Goal: Task Accomplishment & Management: Manage account settings

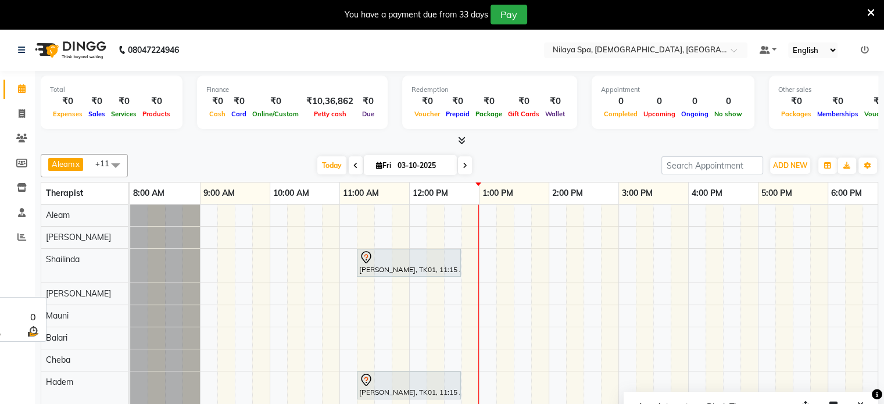
scroll to position [13, 209]
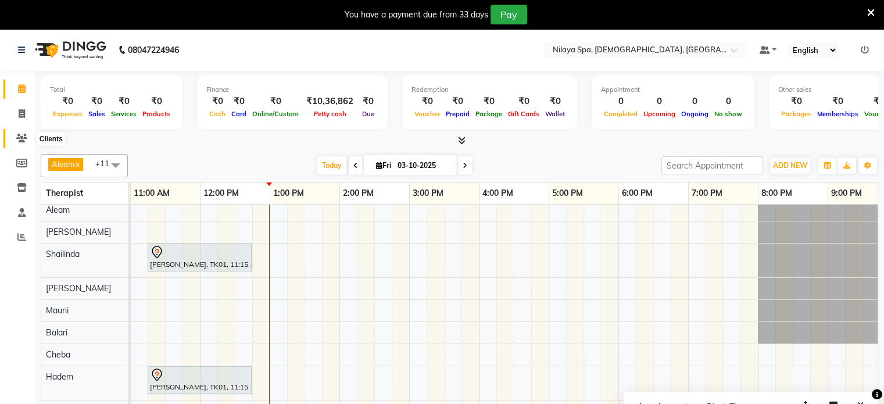
drag, startPoint x: 17, startPoint y: 137, endPoint x: 30, endPoint y: 143, distance: 13.8
click at [17, 137] on icon at bounding box center [21, 138] width 11 height 9
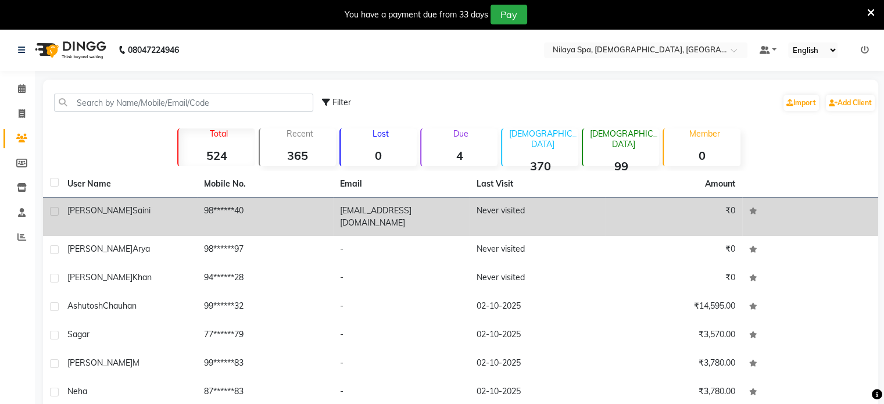
click at [310, 213] on td "98******40" at bounding box center [265, 217] width 137 height 38
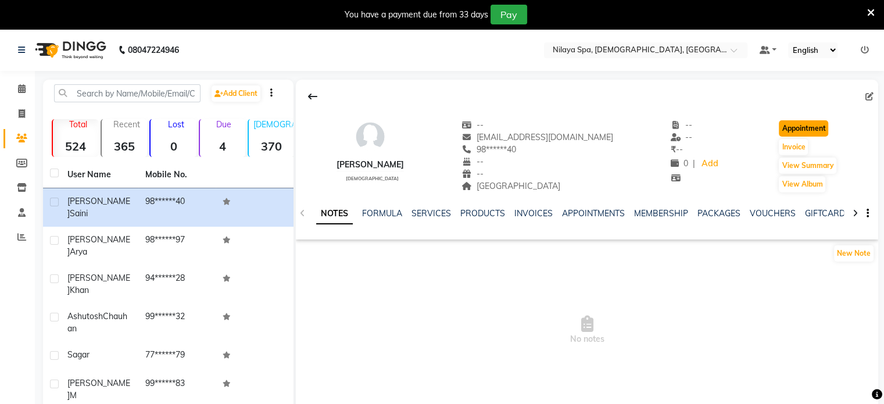
click at [779, 122] on button "Appointment" at bounding box center [803, 128] width 49 height 16
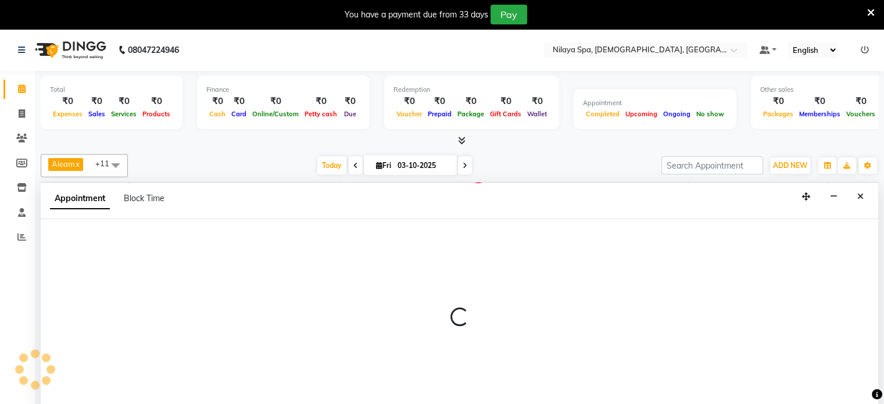
select select "540"
select select "tentative"
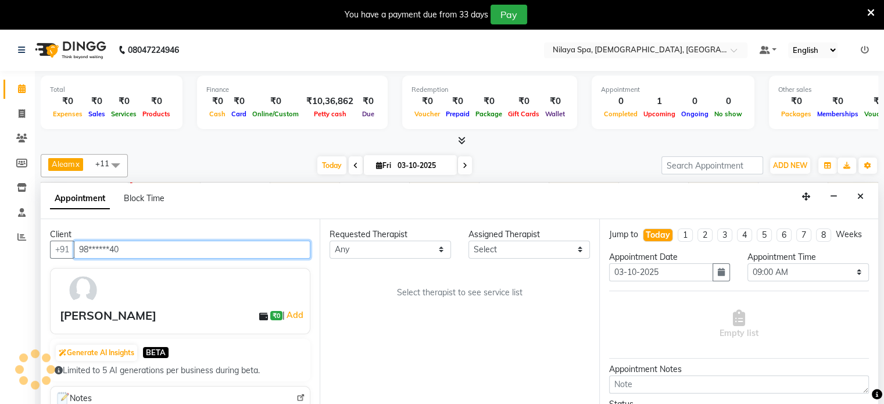
scroll to position [29, 0]
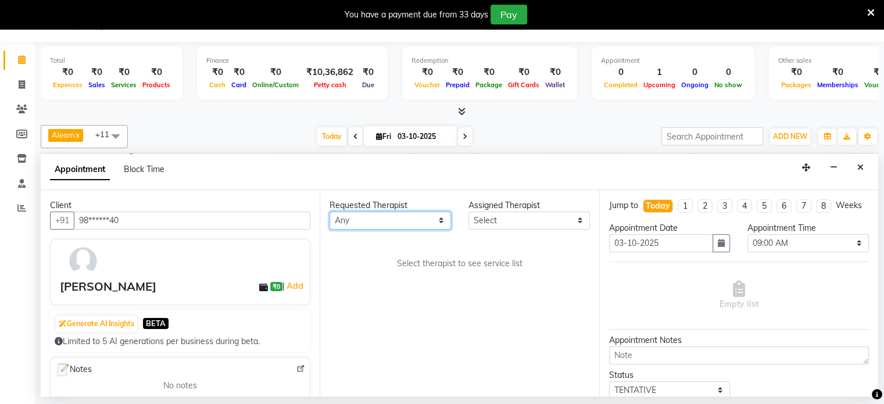
click at [378, 216] on select "Any Aleam [PERSON_NAME] [PERSON_NAME] [PERSON_NAME] [PERSON_NAME] [PERSON_NAME]" at bounding box center [389, 221] width 121 height 18
select select "87840"
click at [329, 212] on select "Any Aleam [PERSON_NAME] [PERSON_NAME] [PERSON_NAME] [PERSON_NAME] [PERSON_NAME]" at bounding box center [389, 221] width 121 height 18
select select "87840"
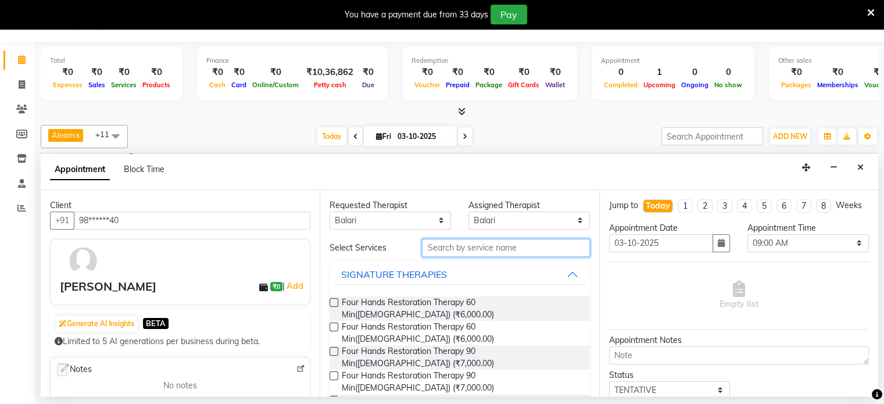
click at [482, 243] on input "text" at bounding box center [505, 248] width 167 height 18
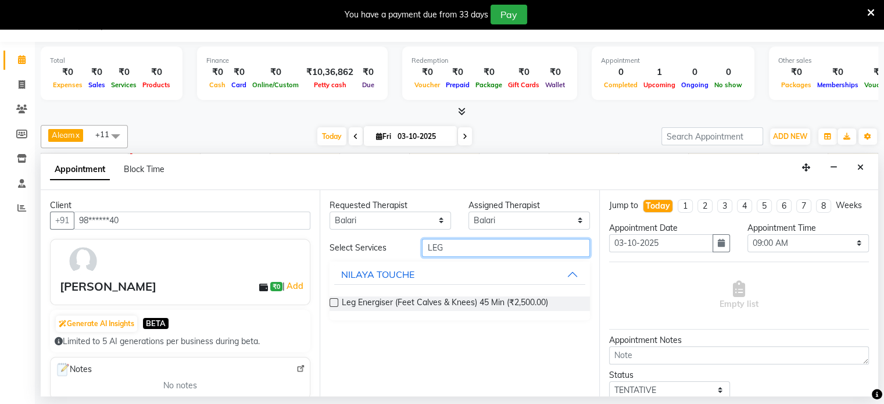
type input "LEG"
click at [335, 300] on label at bounding box center [333, 302] width 9 height 9
click at [335, 300] on input "checkbox" at bounding box center [333, 304] width 8 height 8
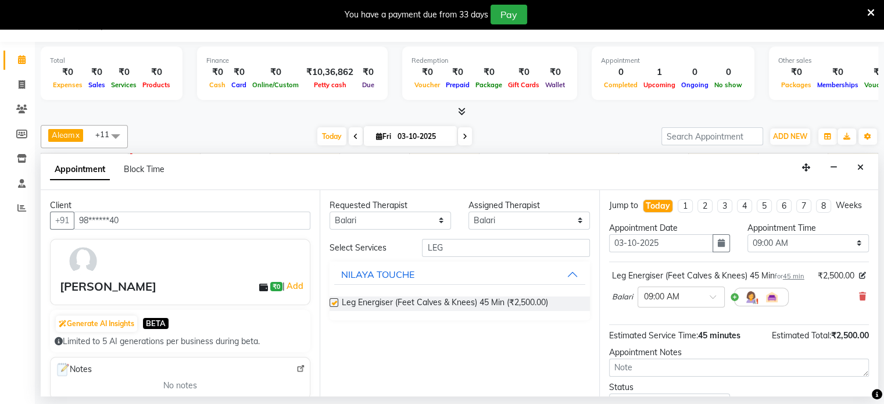
checkbox input "false"
click at [402, 213] on select "Any Aleam [PERSON_NAME] [PERSON_NAME] [PERSON_NAME] [PERSON_NAME] [PERSON_NAME]" at bounding box center [389, 221] width 121 height 18
click at [329, 212] on select "Any Aleam [PERSON_NAME] [PERSON_NAME] [PERSON_NAME] [PERSON_NAME] [PERSON_NAME]" at bounding box center [389, 221] width 121 height 18
click at [470, 250] on input "LEG" at bounding box center [505, 248] width 167 height 18
type input "L"
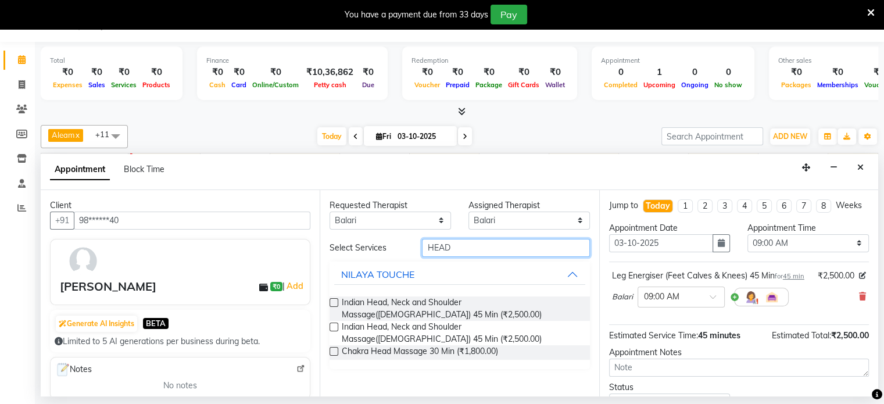
type input "HEAD"
click at [334, 324] on label at bounding box center [333, 327] width 9 height 9
click at [334, 324] on input "checkbox" at bounding box center [333, 328] width 8 height 8
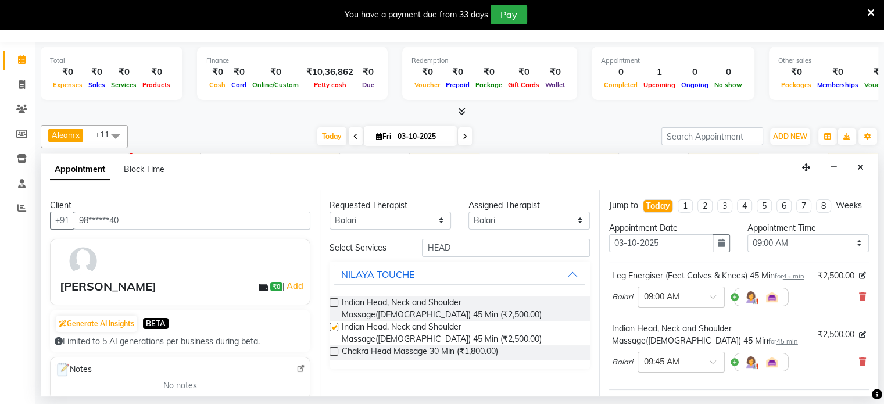
checkbox input "false"
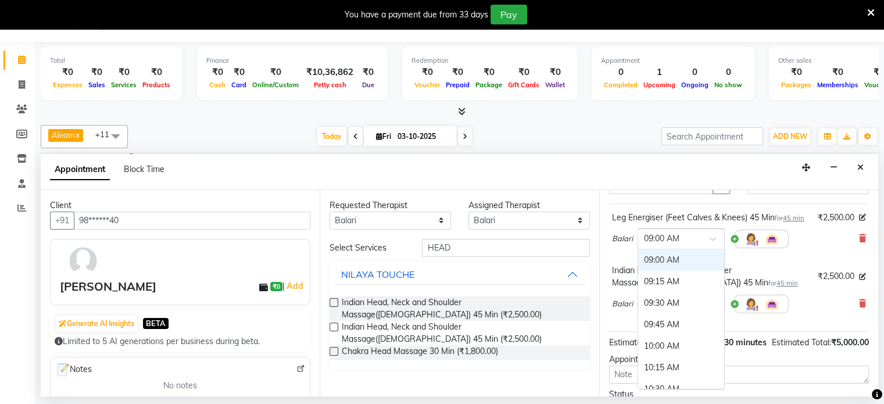
click at [675, 244] on input "text" at bounding box center [669, 238] width 51 height 12
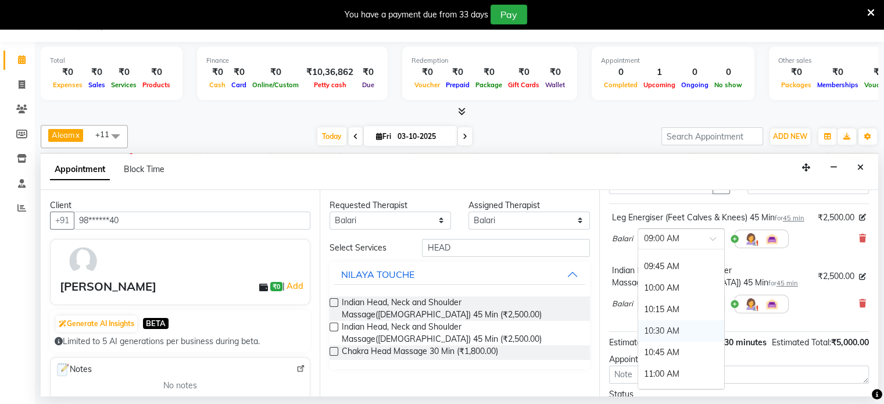
scroll to position [174, 0]
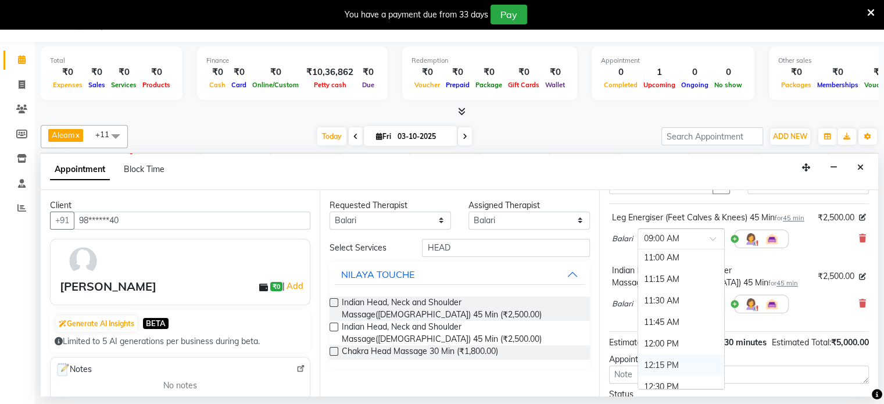
drag, startPoint x: 657, startPoint y: 386, endPoint x: 671, endPoint y: 371, distance: 20.6
click at [657, 376] on div "12:15 PM" at bounding box center [681, 365] width 86 height 22
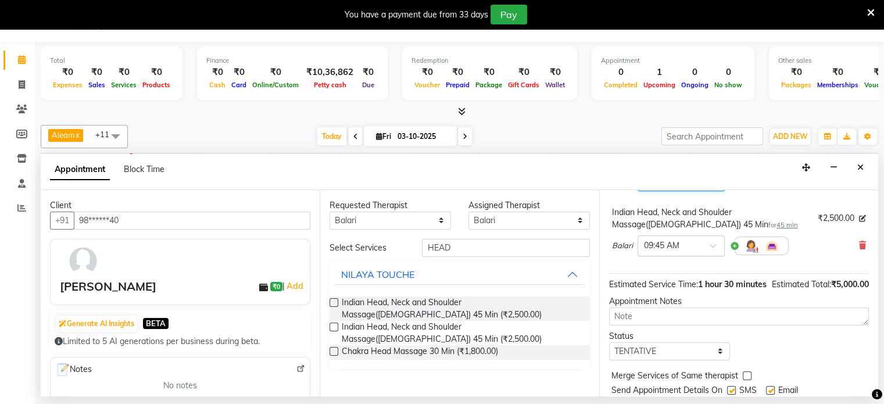
scroll to position [58, 0]
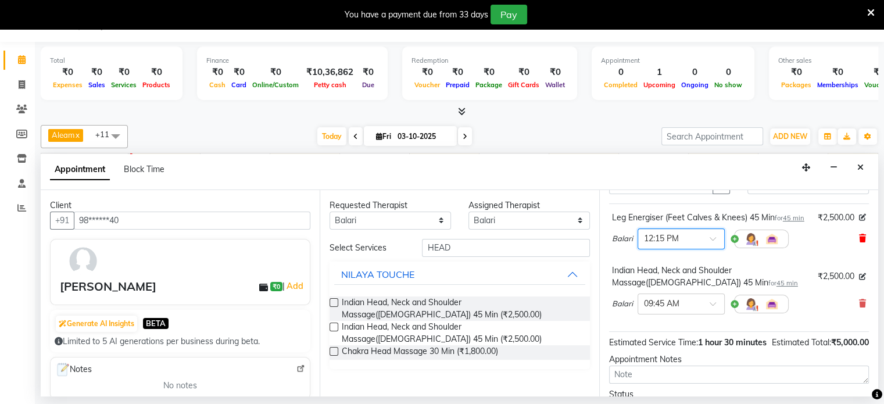
click at [859, 242] on icon at bounding box center [862, 238] width 7 height 8
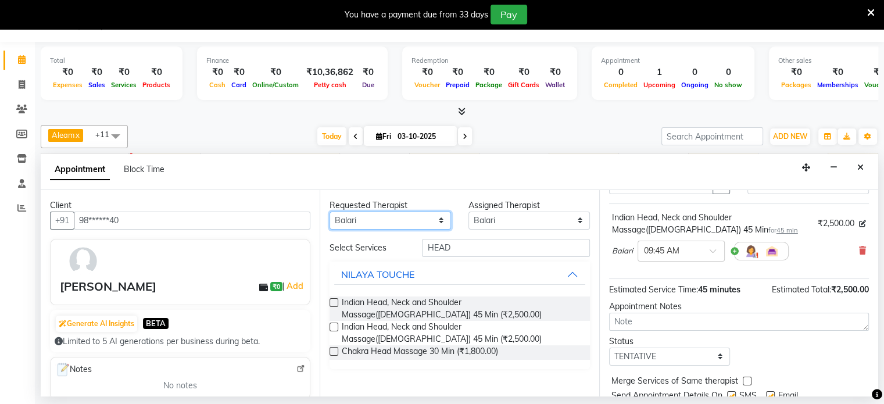
click at [402, 216] on select "Any Aleam [PERSON_NAME] [PERSON_NAME] [PERSON_NAME] [PERSON_NAME] [PERSON_NAME]" at bounding box center [389, 221] width 121 height 18
click at [329, 212] on select "Any Aleam [PERSON_NAME] [PERSON_NAME] [PERSON_NAME] [PERSON_NAME] [PERSON_NAME]" at bounding box center [389, 221] width 121 height 18
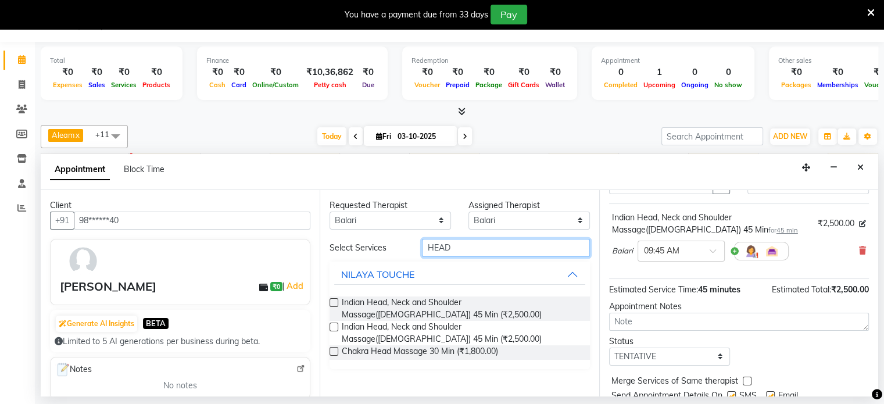
click at [471, 245] on input "HEAD" at bounding box center [505, 248] width 167 height 18
type input "H"
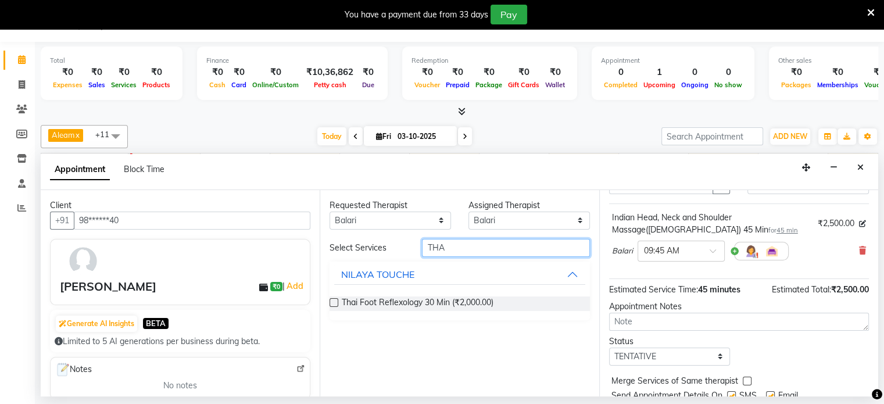
type input "THA"
click at [334, 299] on label at bounding box center [333, 302] width 9 height 9
click at [334, 300] on input "checkbox" at bounding box center [333, 304] width 8 height 8
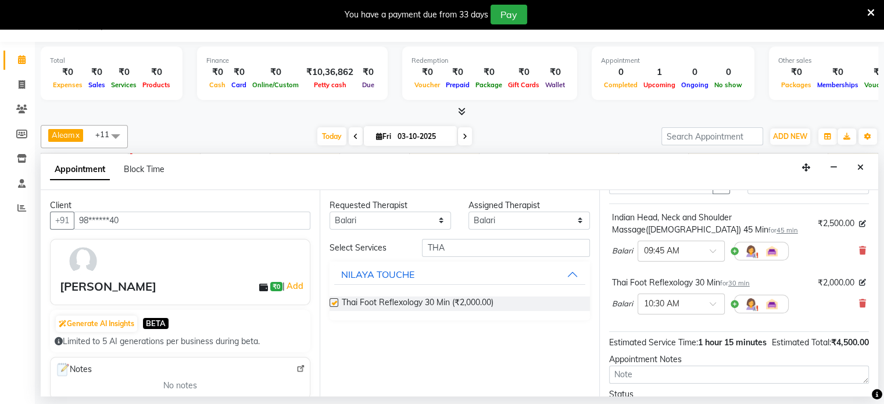
checkbox input "false"
click at [669, 256] on input "text" at bounding box center [669, 250] width 51 height 12
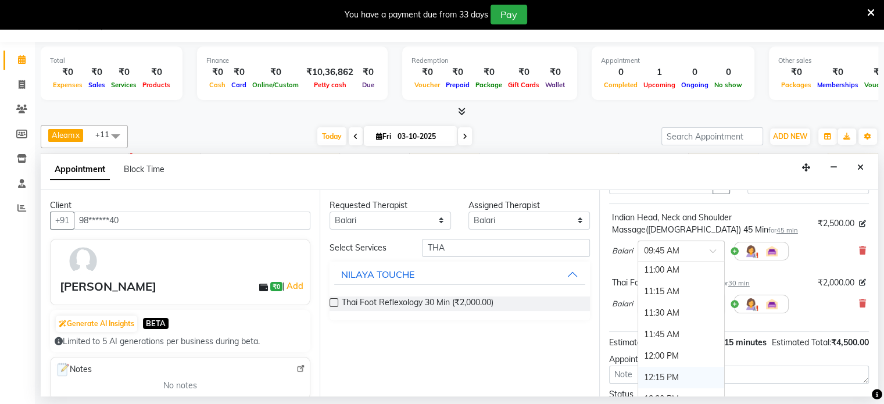
scroll to position [232, 0]
click at [813, 266] on div "Balari × 09:45 AM 09:00 AM 09:15 AM 09:30 AM 09:45 AM 10:00 AM 10:15 AM 10:30 A…" at bounding box center [739, 251] width 254 height 30
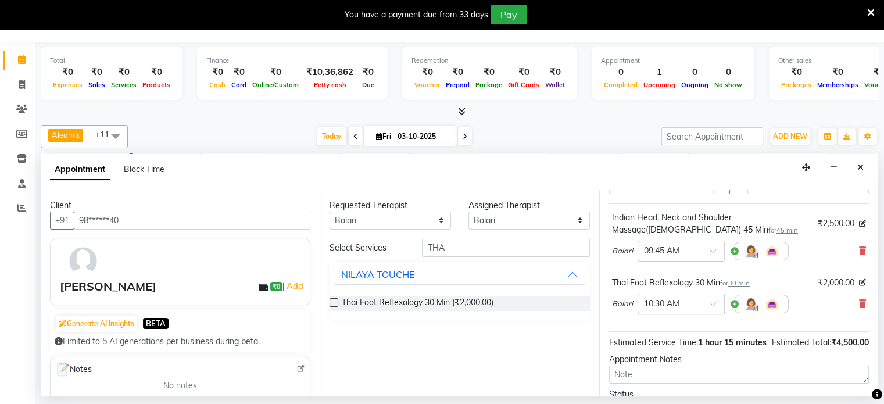
click at [676, 309] on input "text" at bounding box center [669, 303] width 51 height 12
click at [669, 370] on div "12:15 PM" at bounding box center [681, 360] width 86 height 22
click at [658, 256] on input "text" at bounding box center [669, 250] width 51 height 12
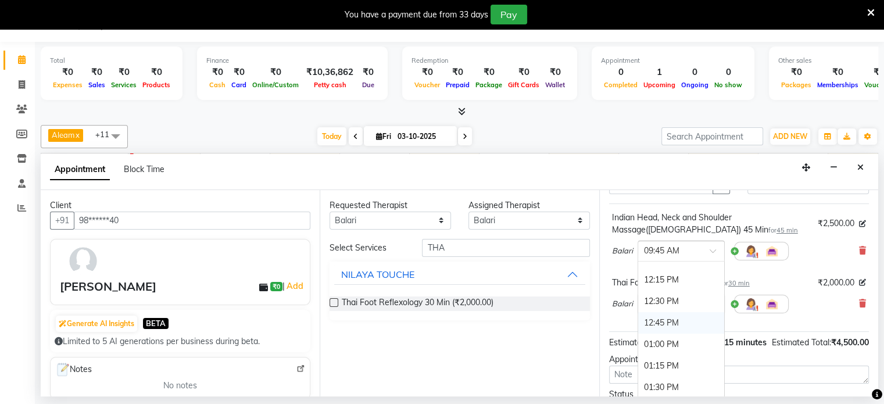
scroll to position [291, 0]
click at [659, 309] on div "12:45 PM" at bounding box center [681, 304] width 86 height 22
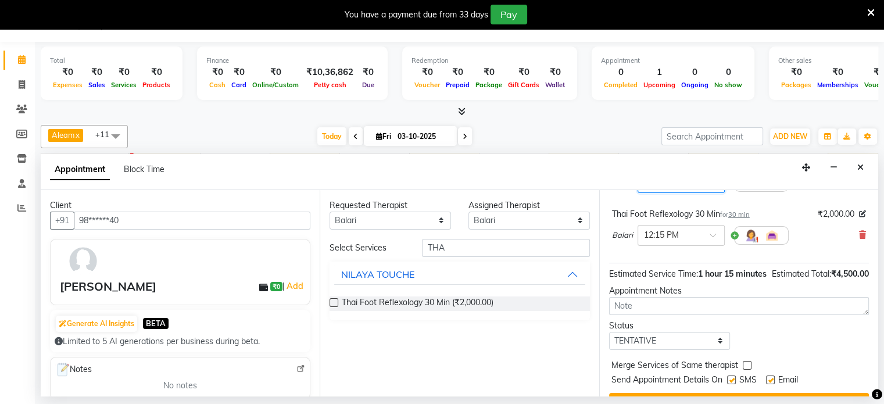
scroll to position [176, 0]
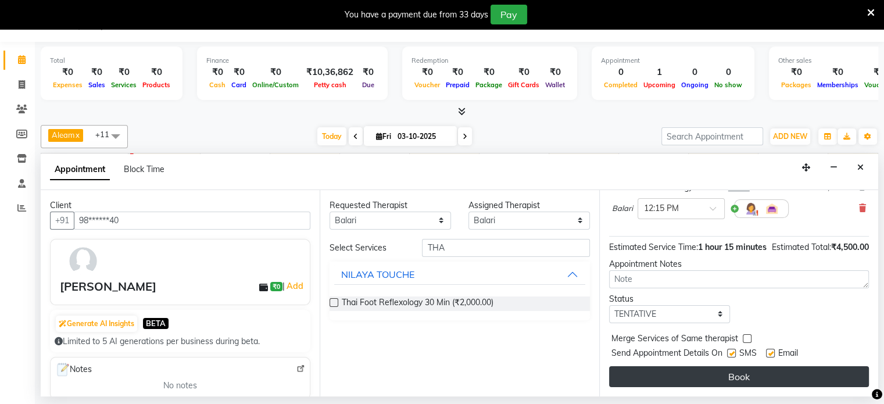
click at [699, 370] on button "Book" at bounding box center [739, 376] width 260 height 21
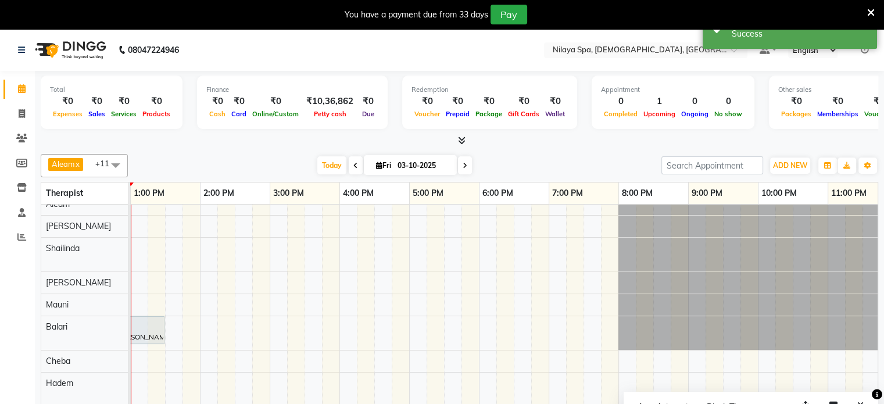
scroll to position [0, 0]
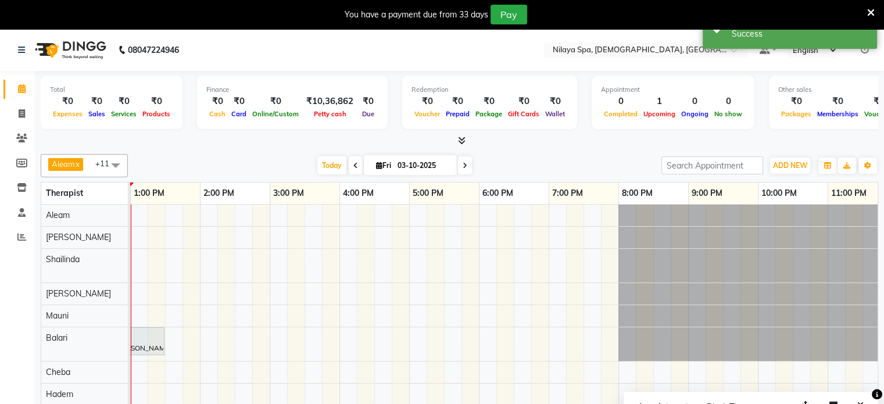
click at [333, 294] on div "[PERSON_NAME], TK01, 11:15 AM-12:45 PM, Couple massage 90 [PERSON_NAME], TK02, …" at bounding box center [339, 322] width 1116 height 235
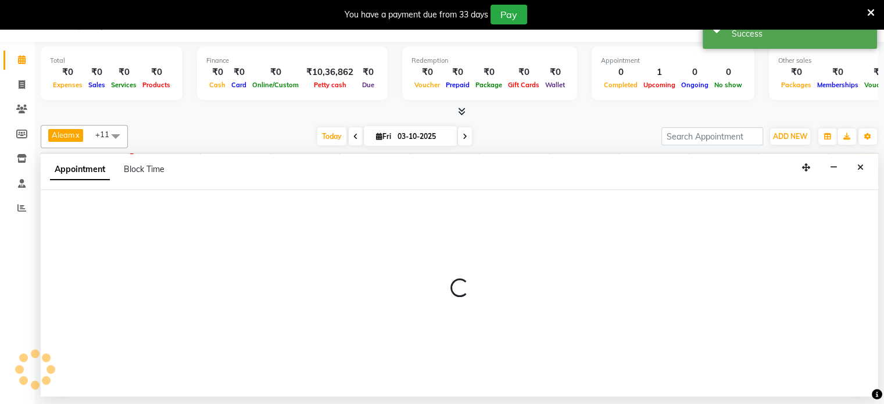
scroll to position [25, 0]
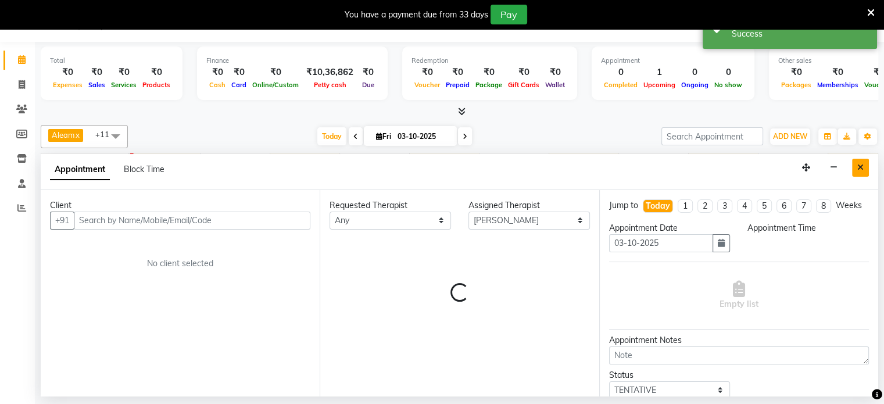
click at [858, 166] on icon "Close" at bounding box center [860, 167] width 6 height 8
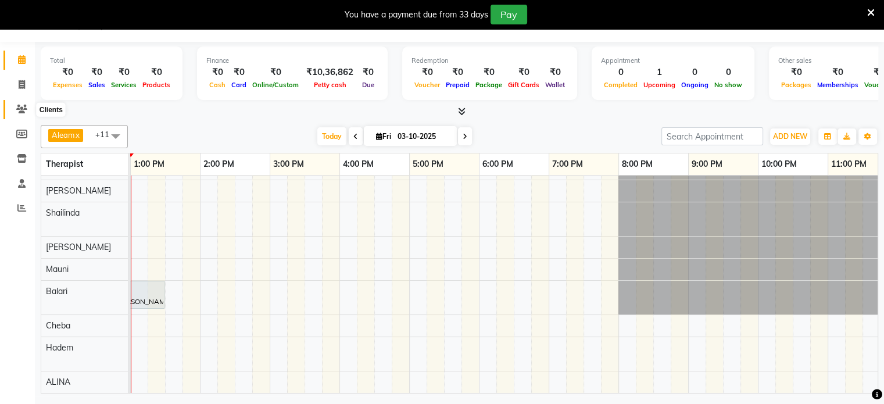
click at [19, 110] on icon at bounding box center [21, 109] width 11 height 9
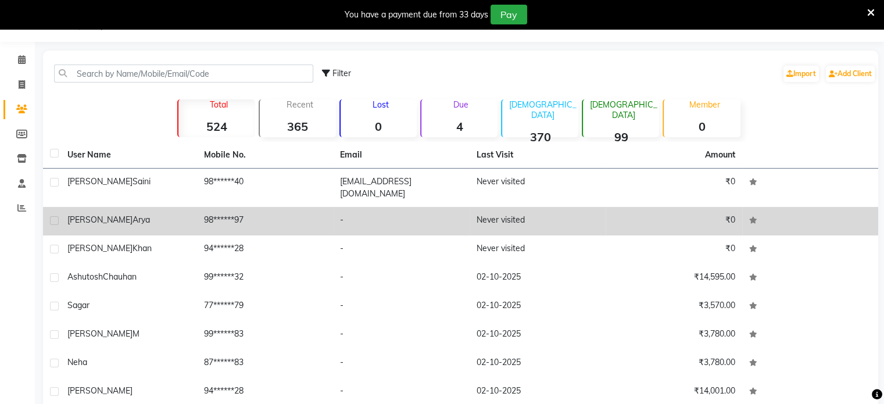
click at [306, 213] on td "98******97" at bounding box center [265, 221] width 137 height 28
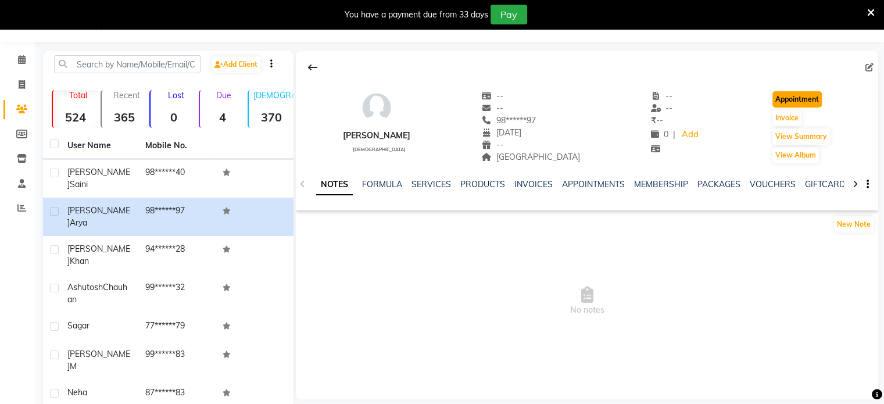
click at [791, 97] on button "Appointment" at bounding box center [796, 99] width 49 height 16
select select "tentative"
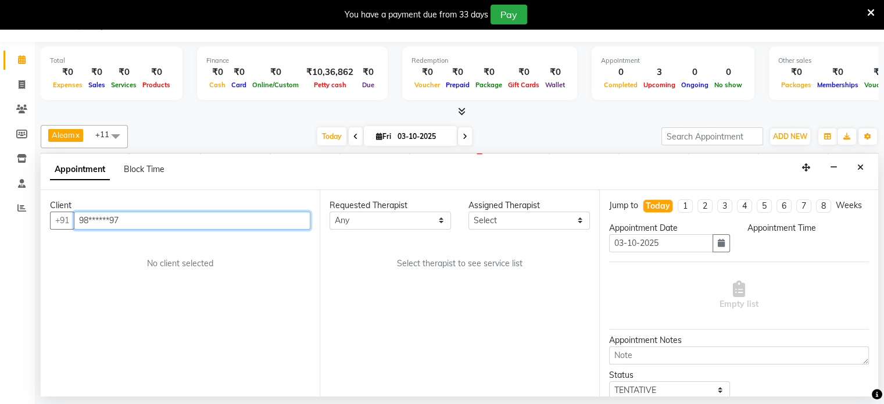
select select "540"
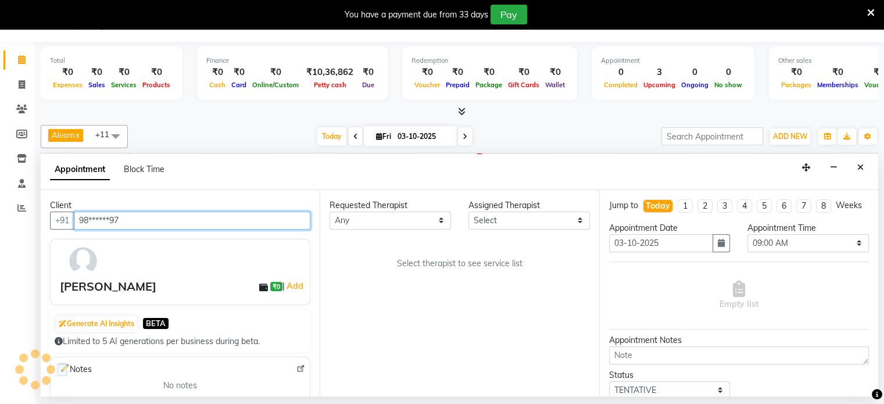
scroll to position [0, 349]
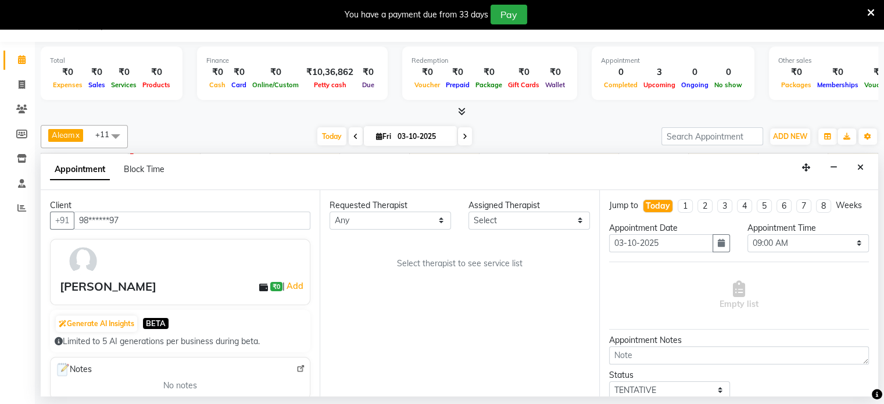
click at [396, 209] on div "Requested Therapist" at bounding box center [389, 205] width 121 height 12
click at [391, 214] on select "Any Aleam [PERSON_NAME] [PERSON_NAME] [PERSON_NAME] [PERSON_NAME] [PERSON_NAME]" at bounding box center [389, 221] width 121 height 18
click at [386, 226] on select "Any Aleam [PERSON_NAME] [PERSON_NAME] [PERSON_NAME] [PERSON_NAME] [PERSON_NAME]" at bounding box center [389, 221] width 121 height 18
select select "91634"
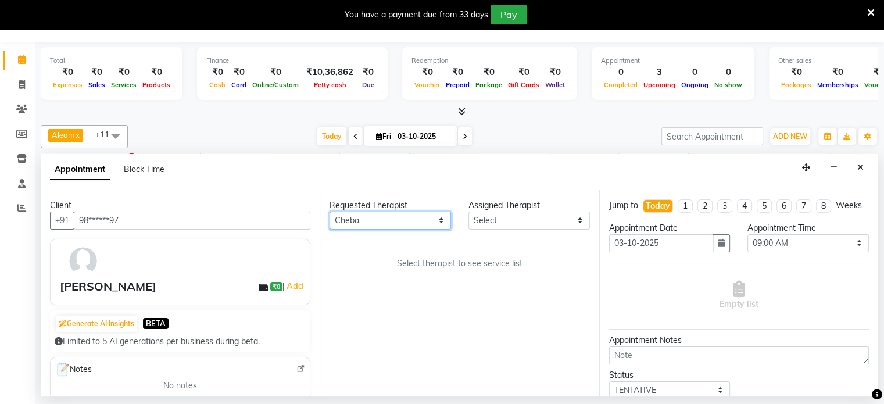
click at [329, 212] on select "Any Aleam [PERSON_NAME] [PERSON_NAME] [PERSON_NAME] [PERSON_NAME] [PERSON_NAME]" at bounding box center [389, 221] width 121 height 18
select select "91634"
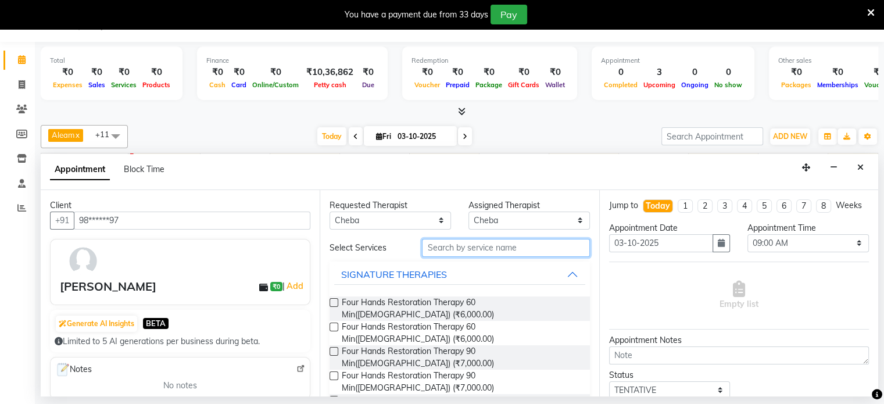
click at [482, 243] on input "text" at bounding box center [505, 248] width 167 height 18
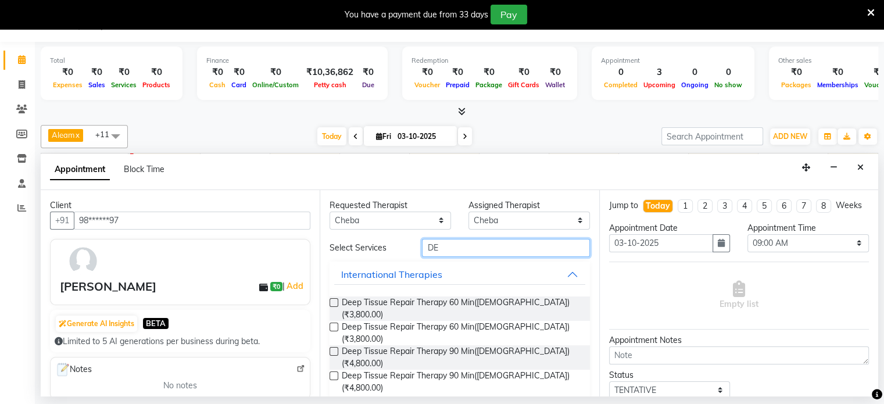
type input "DE"
click at [337, 323] on label at bounding box center [333, 327] width 9 height 9
click at [337, 324] on input "checkbox" at bounding box center [333, 328] width 8 height 8
click at [337, 323] on label at bounding box center [333, 327] width 9 height 9
click at [337, 324] on input "checkbox" at bounding box center [333, 328] width 8 height 8
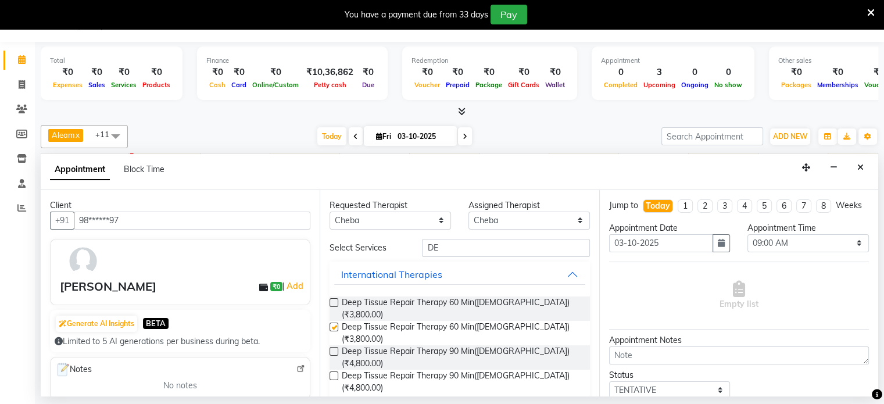
checkbox input "false"
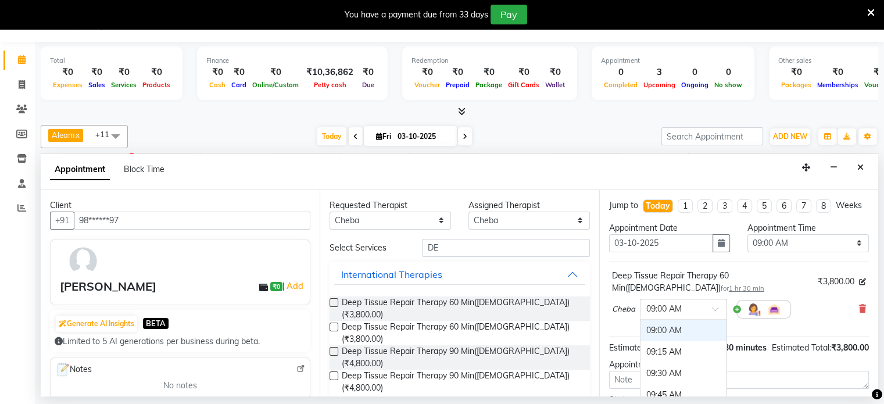
click at [686, 314] on input "text" at bounding box center [671, 308] width 51 height 12
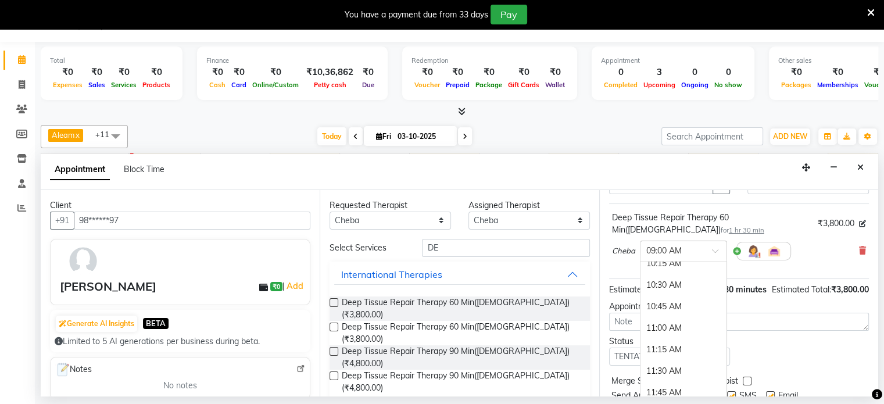
scroll to position [174, 0]
click at [667, 385] on div "12:15 PM" at bounding box center [683, 378] width 86 height 22
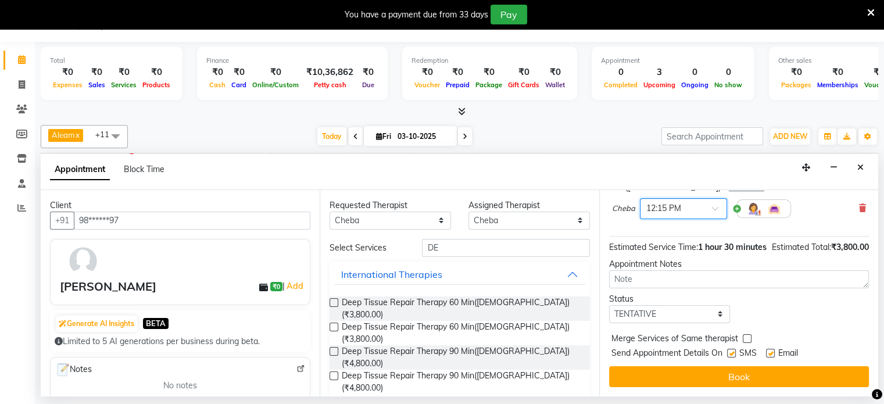
scroll to position [123, 0]
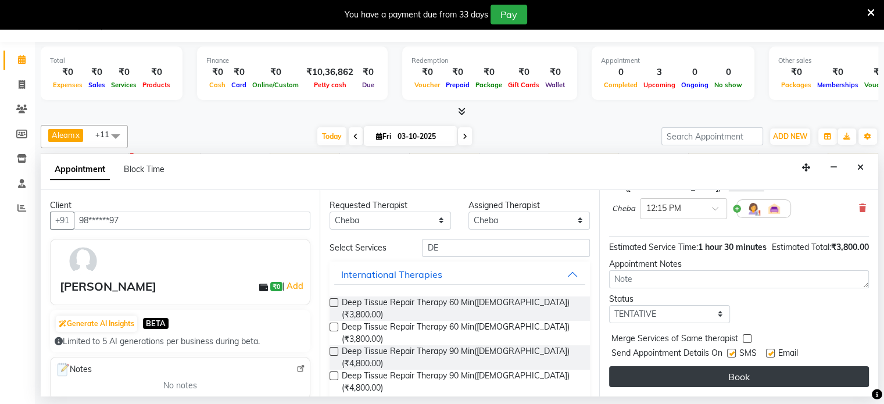
click at [722, 374] on button "Book" at bounding box center [739, 376] width 260 height 21
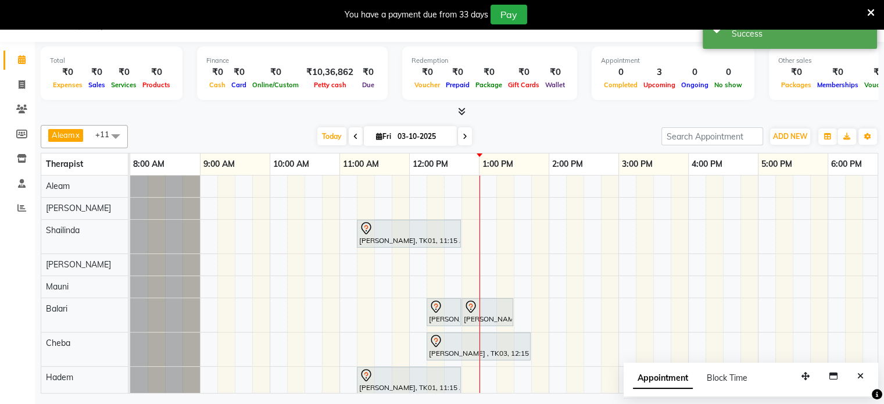
scroll to position [0, 0]
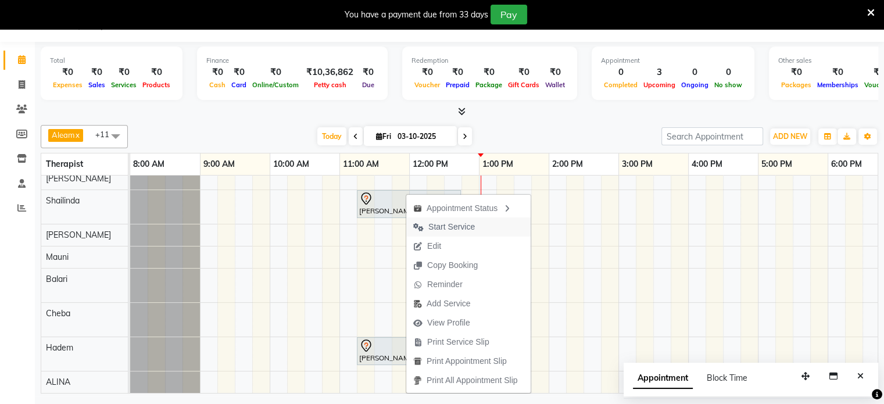
click at [443, 225] on span "Start Service" at bounding box center [451, 227] width 46 height 12
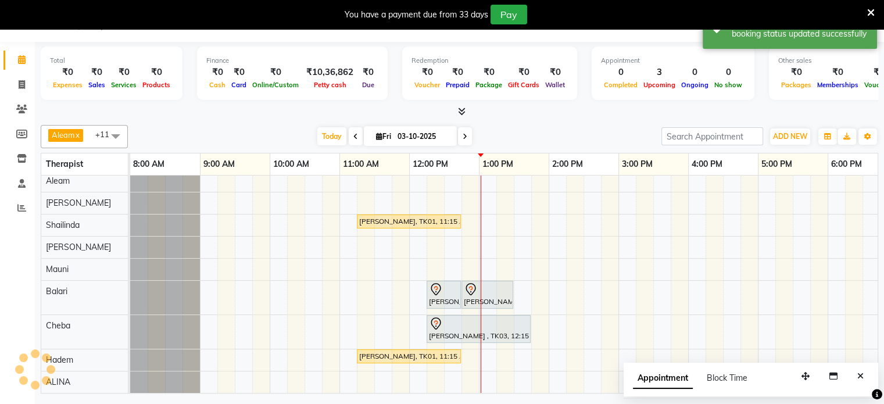
scroll to position [13, 0]
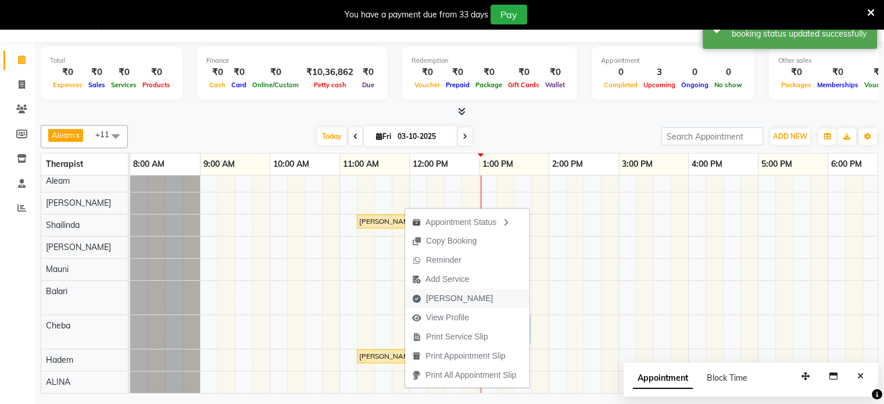
click at [445, 302] on span "[PERSON_NAME]" at bounding box center [459, 298] width 67 height 12
select select "service"
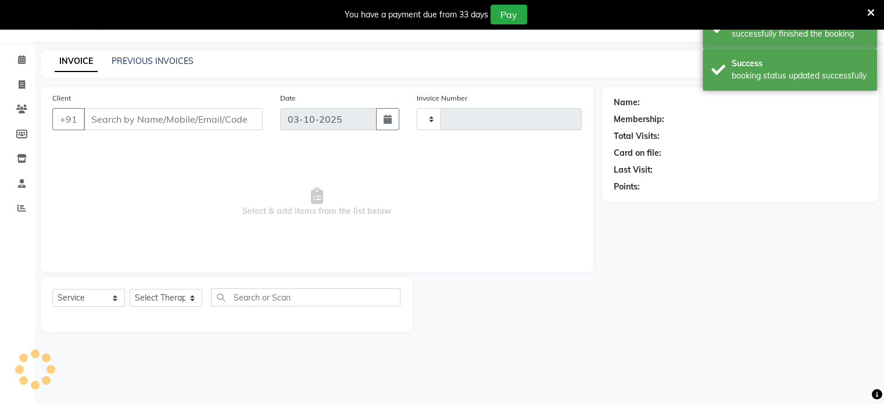
type input "0409"
select select "8694"
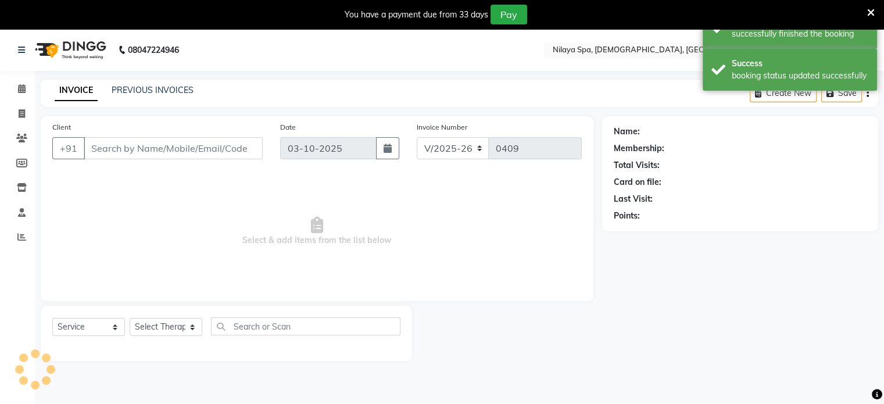
type input "94******28"
select select "87836"
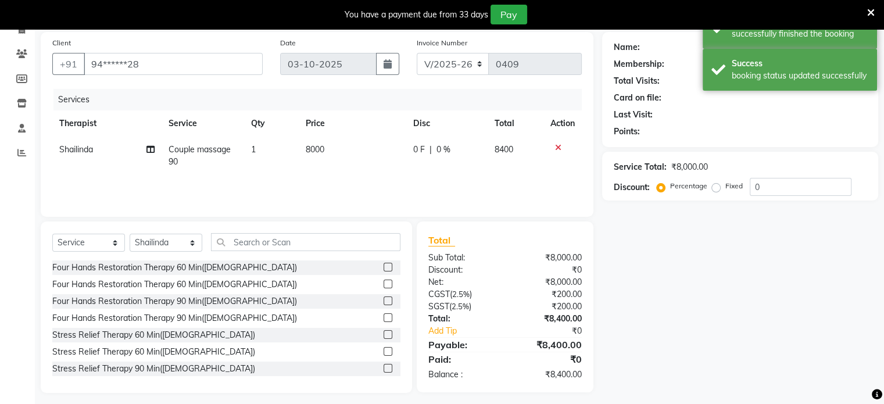
scroll to position [91, 0]
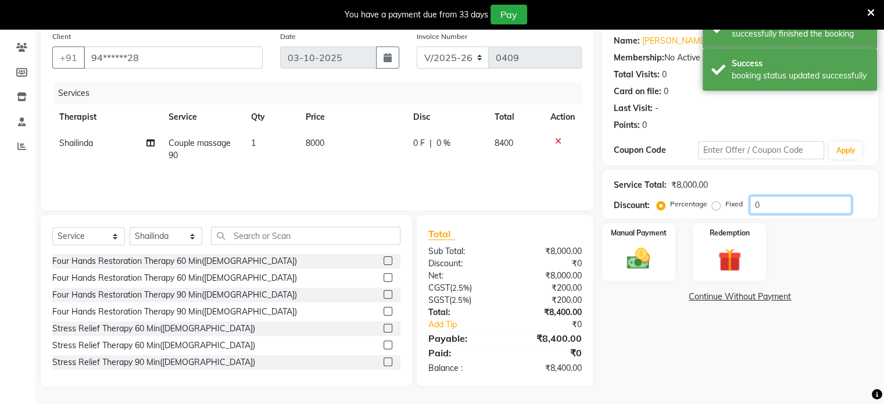
click at [789, 199] on input "0" at bounding box center [801, 205] width 102 height 18
type input "10"
click at [681, 336] on div "Name: [PERSON_NAME] Membership: No Active Membership Total Visits: 0 Card on fi…" at bounding box center [744, 206] width 285 height 361
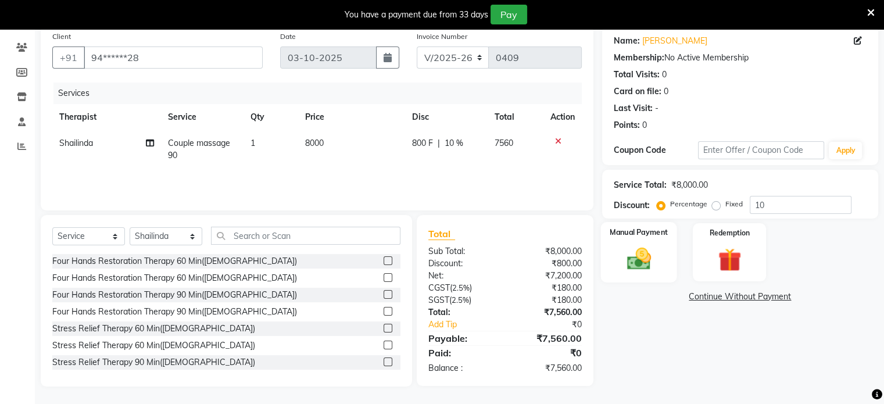
click at [640, 254] on img at bounding box center [638, 259] width 39 height 28
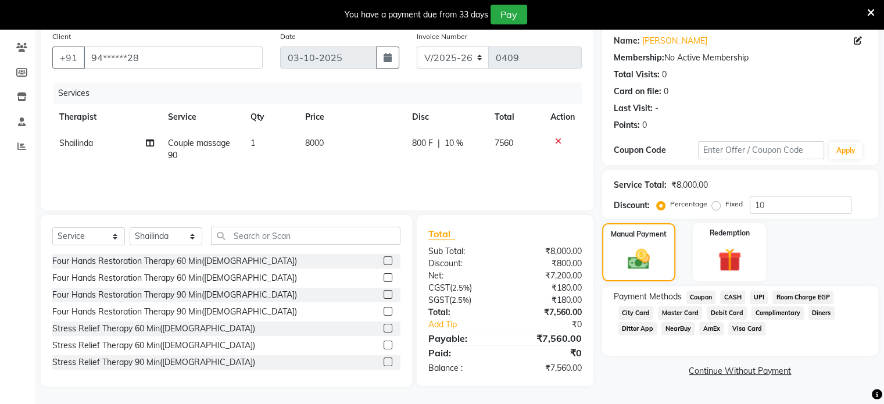
click at [755, 296] on span "UPI" at bounding box center [759, 297] width 18 height 13
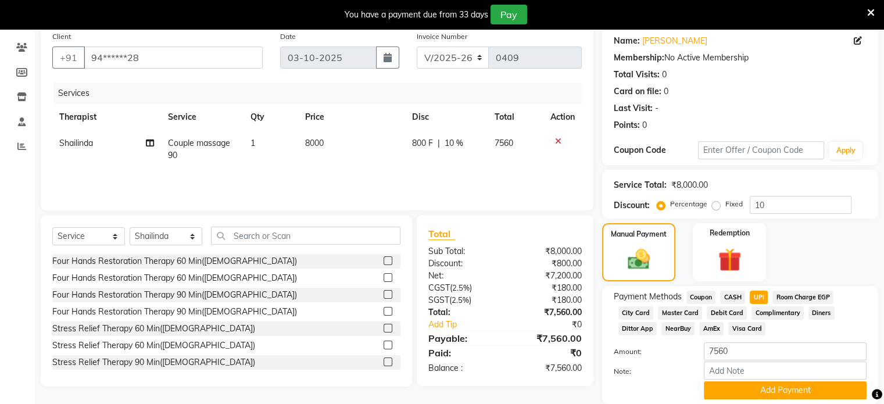
scroll to position [133, 0]
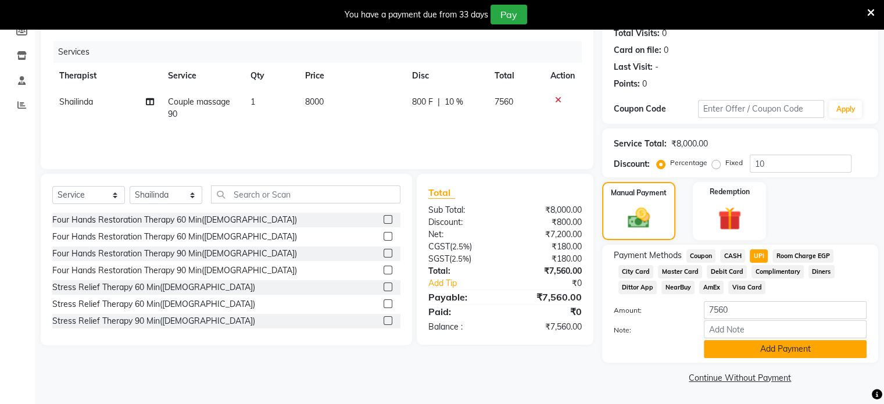
click at [774, 347] on button "Add Payment" at bounding box center [785, 349] width 163 height 18
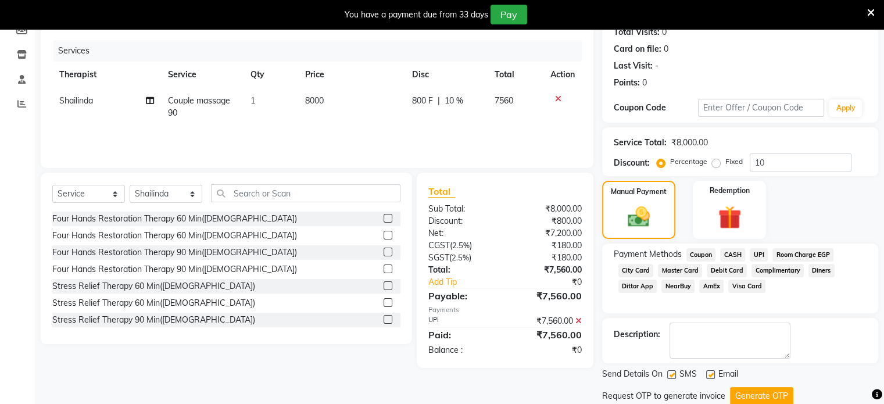
scroll to position [170, 0]
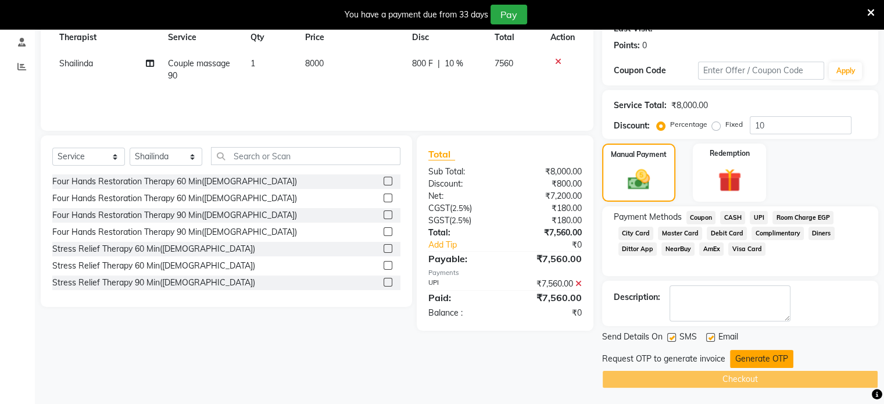
click at [769, 350] on button "Generate OTP" at bounding box center [761, 359] width 63 height 18
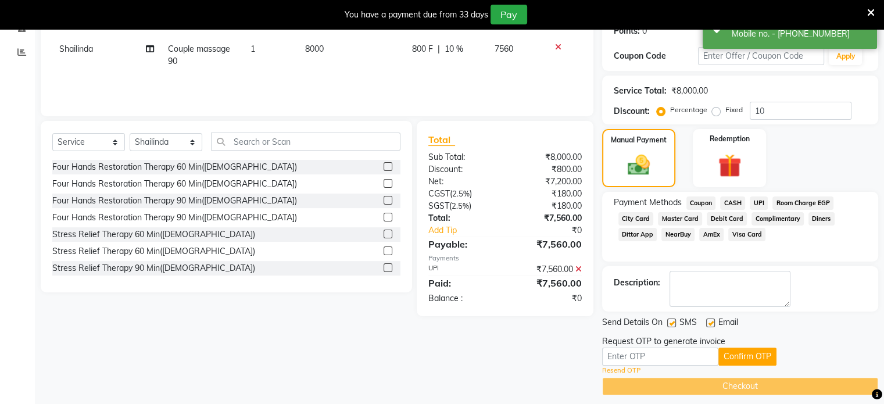
scroll to position [193, 0]
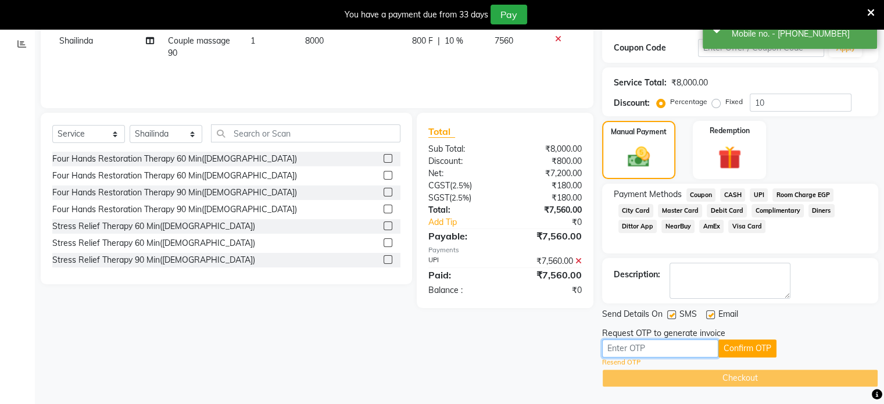
click at [665, 342] on input "text" at bounding box center [660, 348] width 116 height 18
type input "9178"
click at [750, 349] on button "Confirm OTP" at bounding box center [747, 348] width 58 height 18
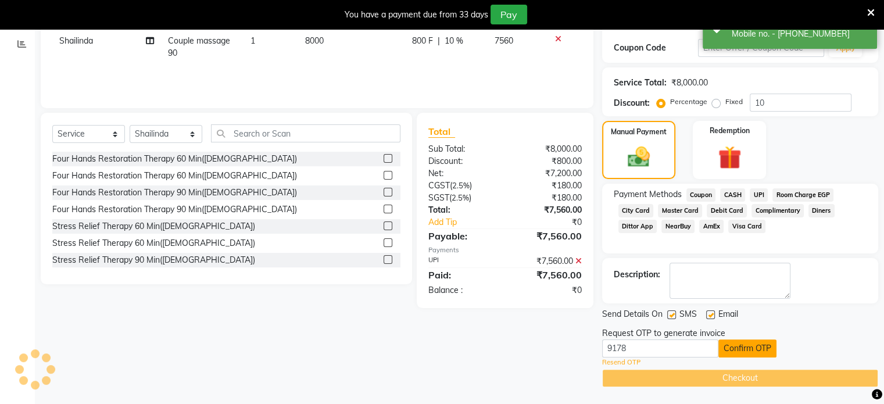
scroll to position [148, 0]
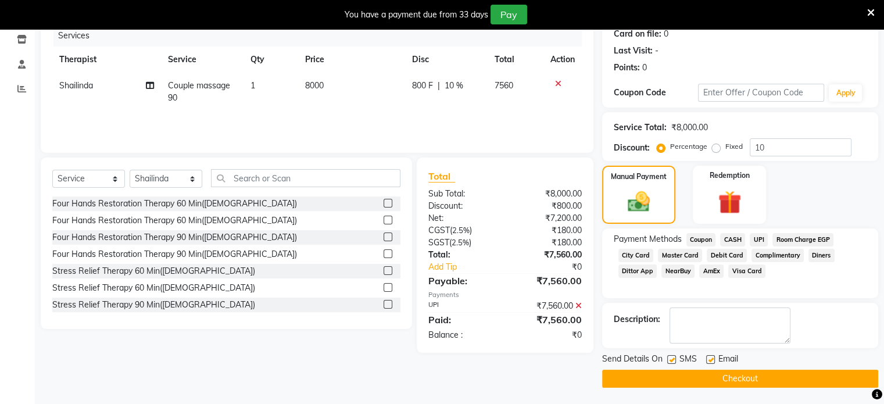
click at [786, 374] on button "Checkout" at bounding box center [740, 379] width 276 height 18
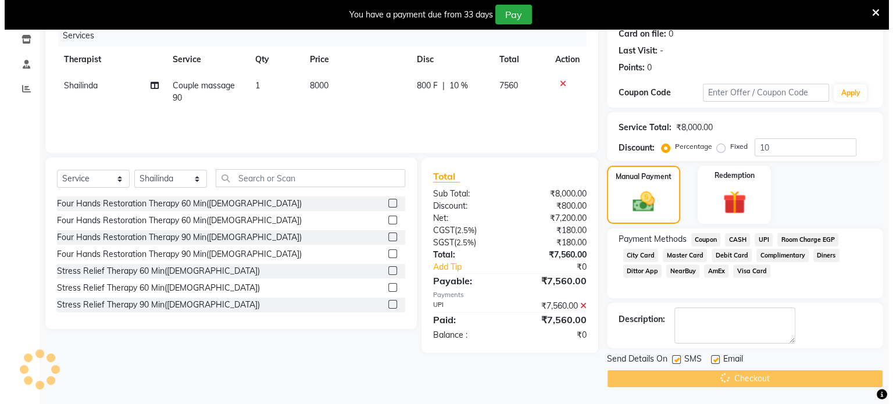
scroll to position [29, 0]
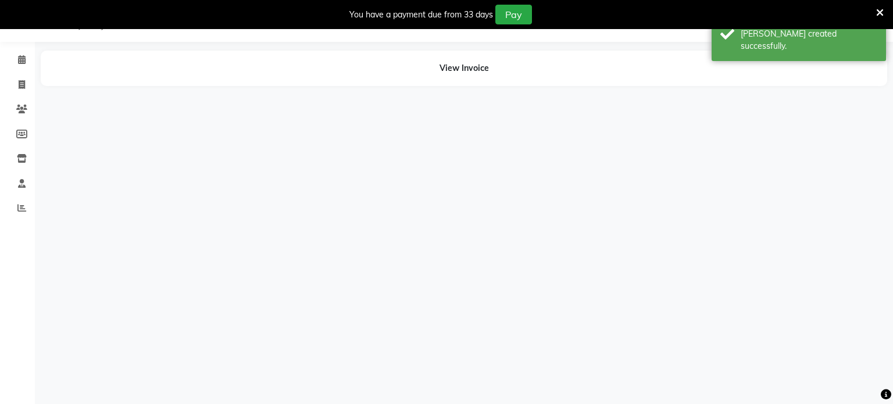
select select "87836"
select select "92105"
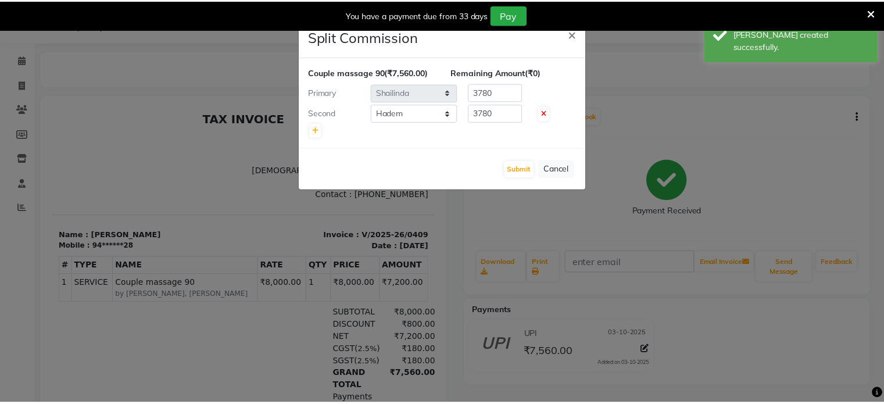
scroll to position [0, 0]
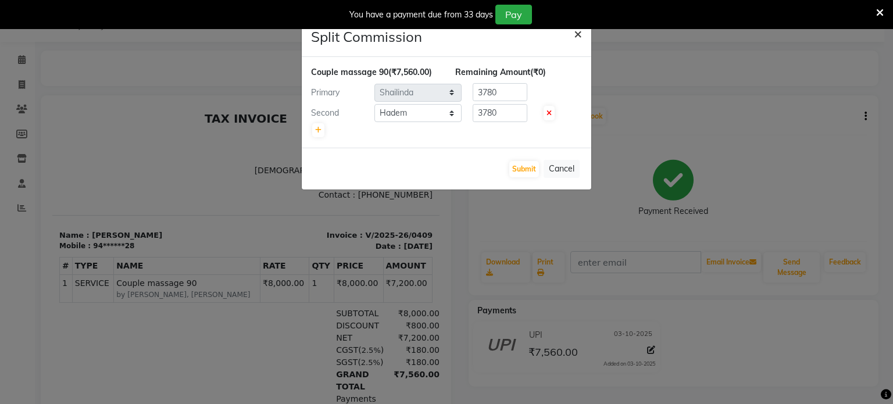
click at [582, 35] on button "×" at bounding box center [577, 33] width 27 height 33
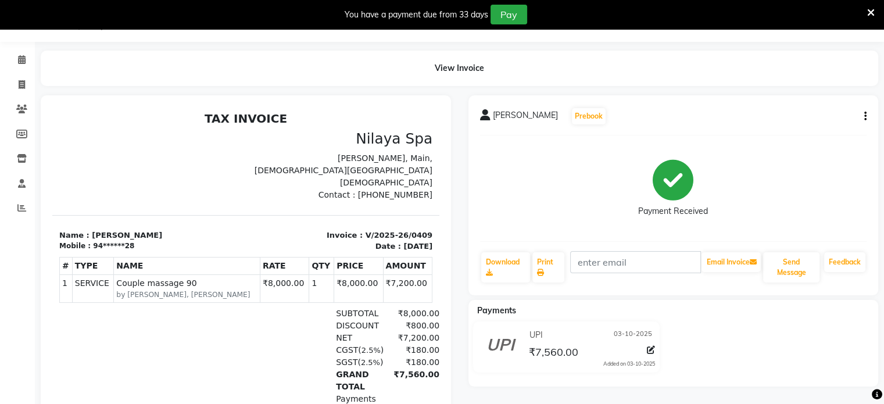
scroll to position [9, 0]
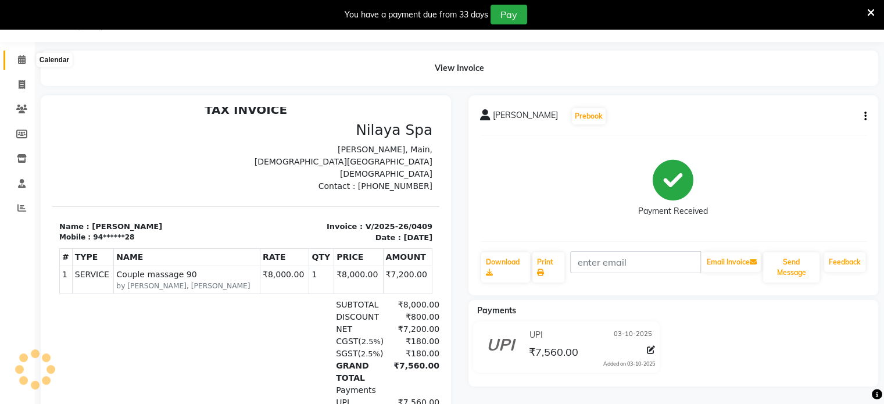
click at [22, 59] on icon at bounding box center [22, 59] width 8 height 9
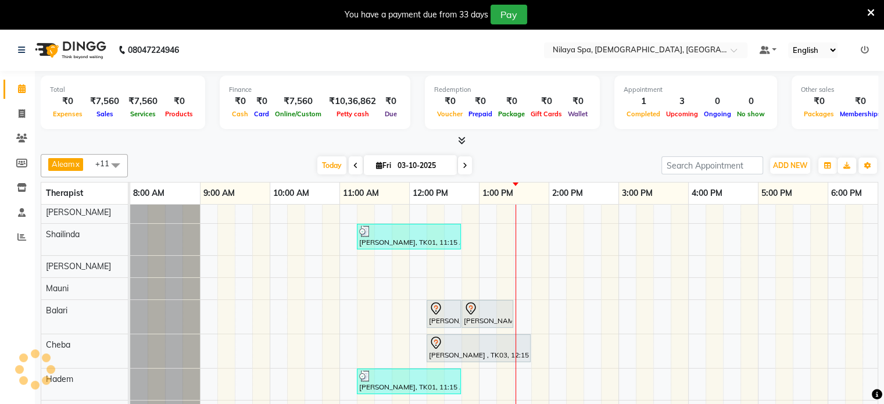
scroll to position [33, 0]
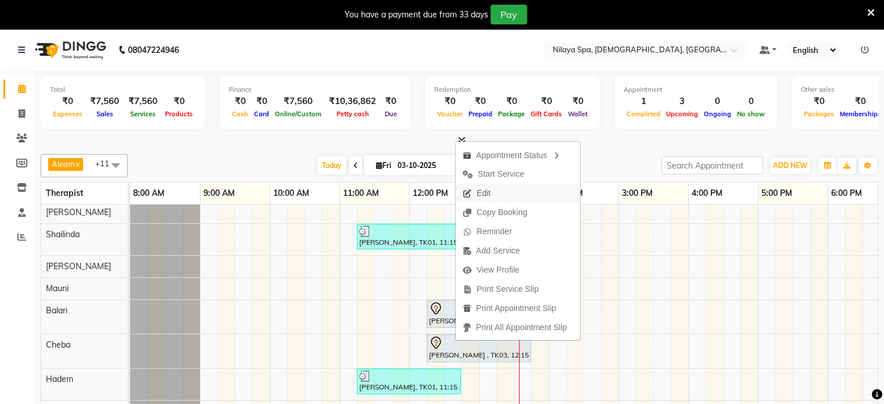
click at [483, 189] on span "Edit" at bounding box center [484, 193] width 14 height 12
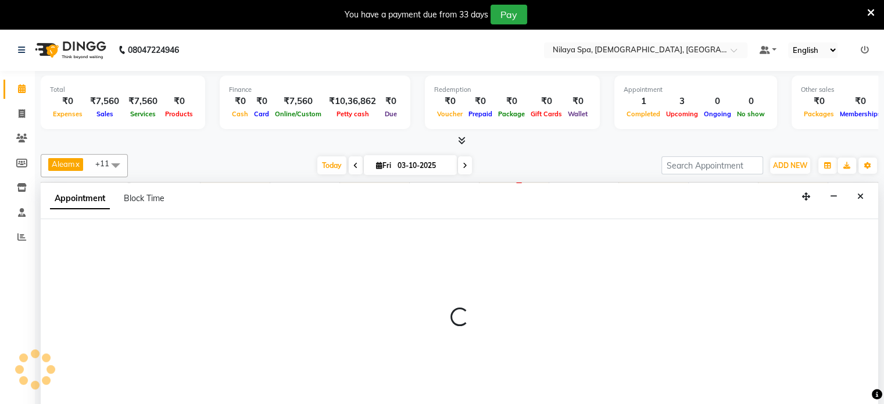
scroll to position [29, 0]
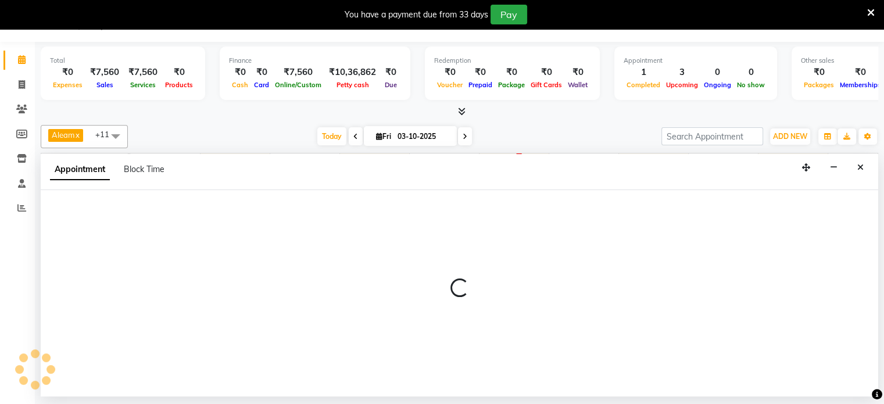
select select "91634"
select select "735"
select select "tentative"
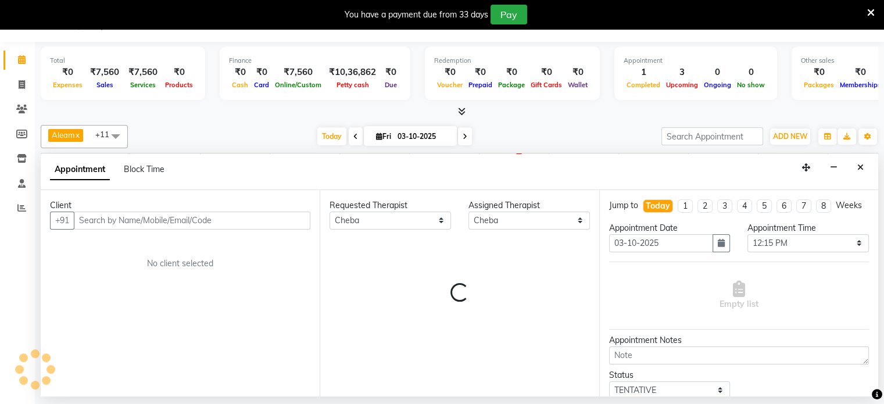
scroll to position [33, 349]
select select "4378"
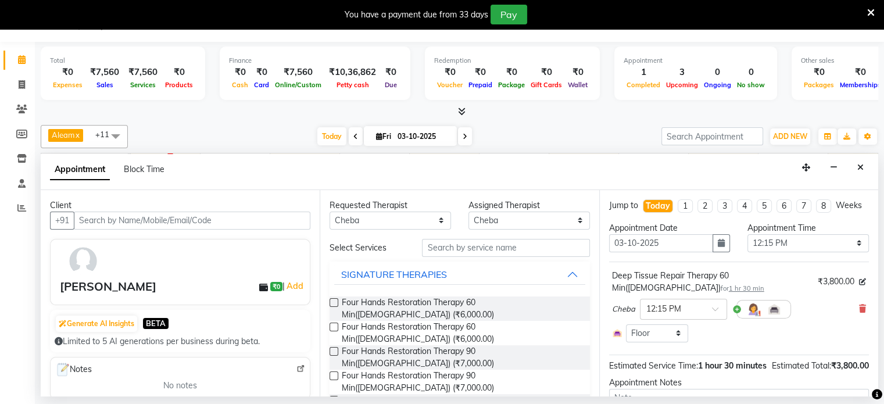
click at [764, 285] on span "1 hr 30 min" at bounding box center [746, 288] width 35 height 8
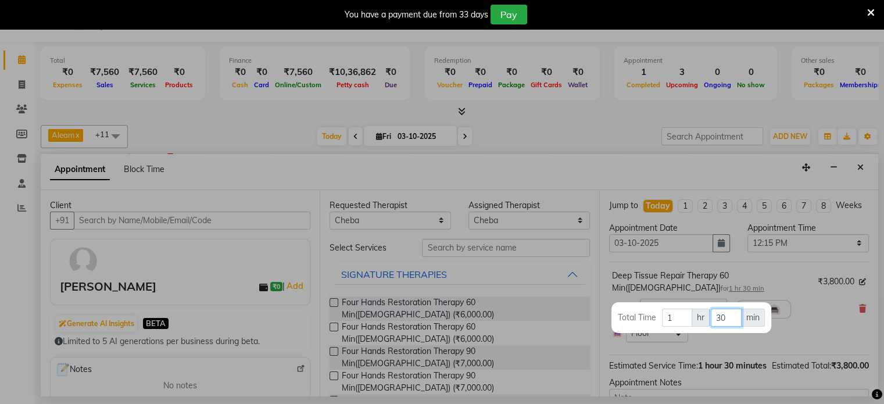
click at [723, 317] on input "30" at bounding box center [726, 318] width 31 height 18
type input "3"
type input "0"
click at [806, 313] on div at bounding box center [442, 202] width 884 height 404
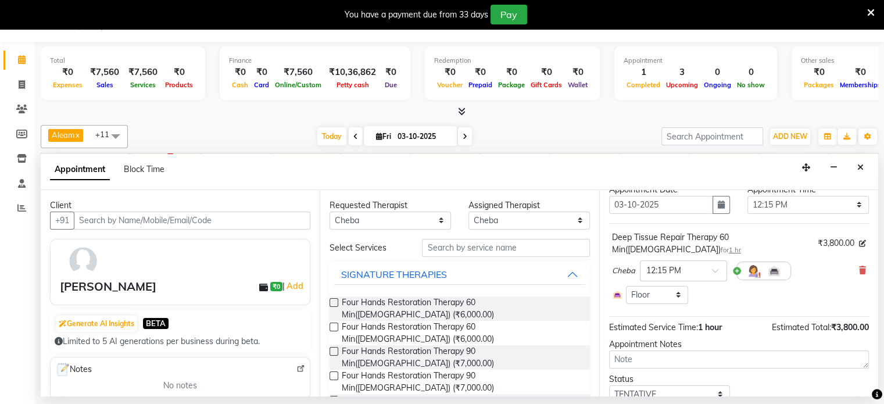
scroll to position [83, 0]
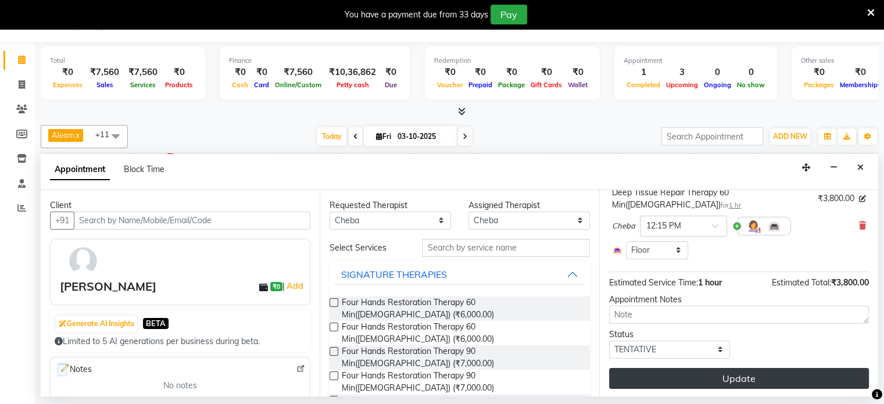
click at [742, 378] on button "Update" at bounding box center [739, 378] width 260 height 21
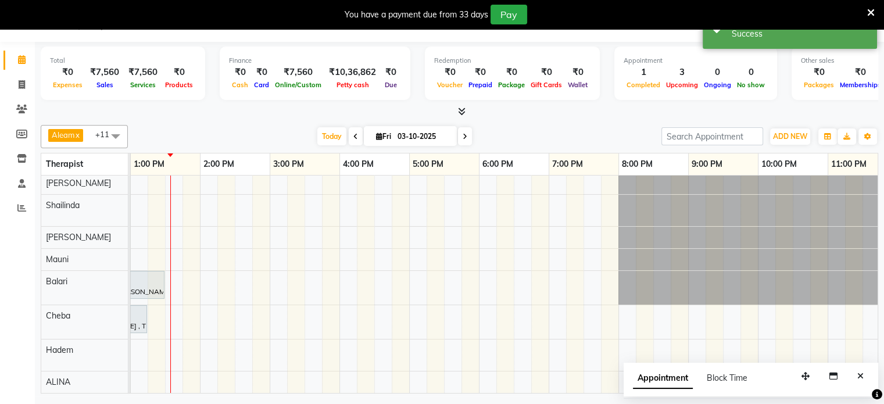
scroll to position [0, 0]
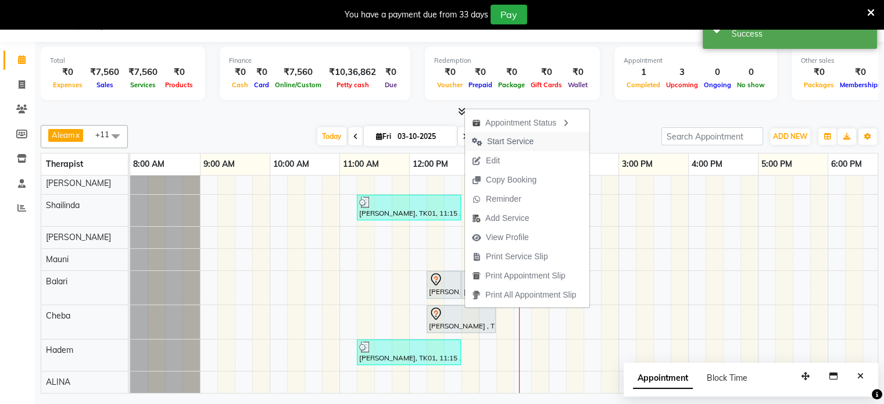
click at [503, 139] on span "Start Service" at bounding box center [510, 141] width 46 height 12
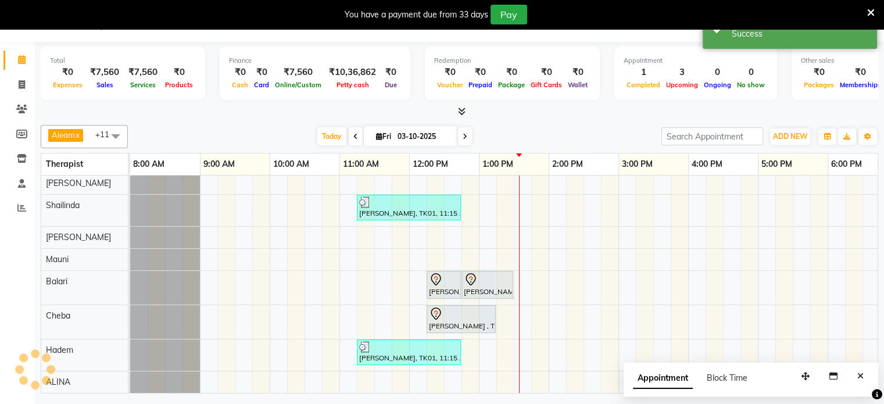
scroll to position [20, 0]
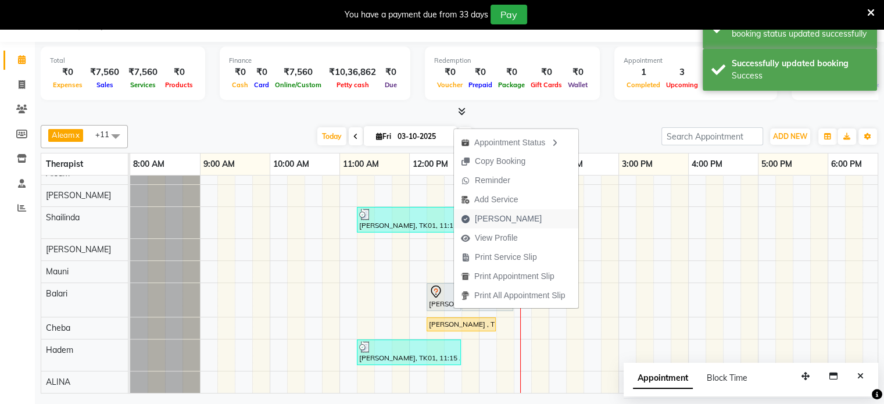
click at [492, 216] on span "[PERSON_NAME]" at bounding box center [508, 219] width 67 height 12
select select "service"
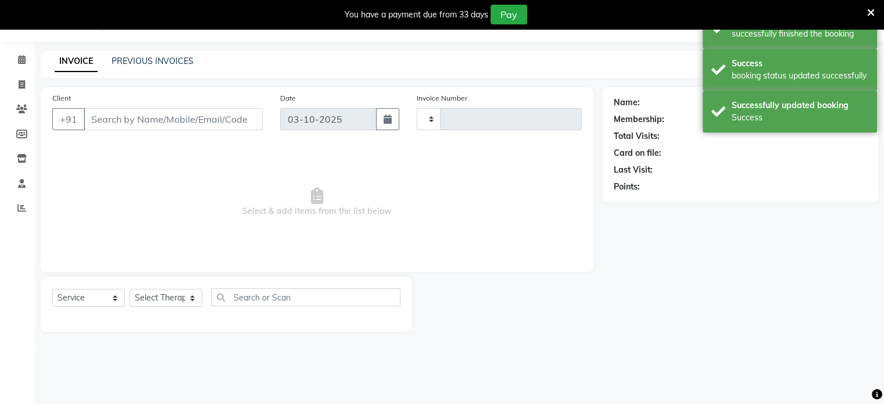
type input "0410"
select select "8694"
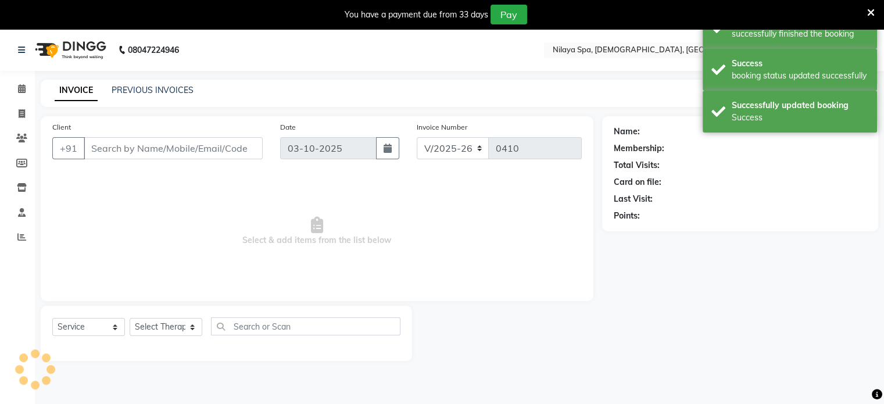
type input "98******97"
select select "91634"
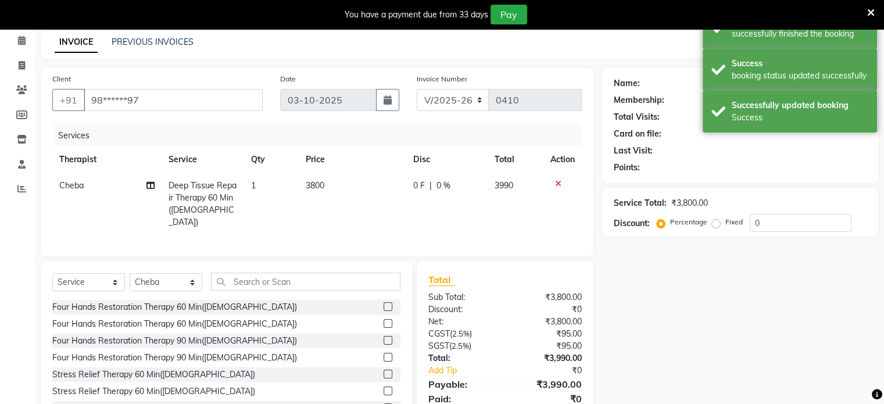
scroll to position [91, 0]
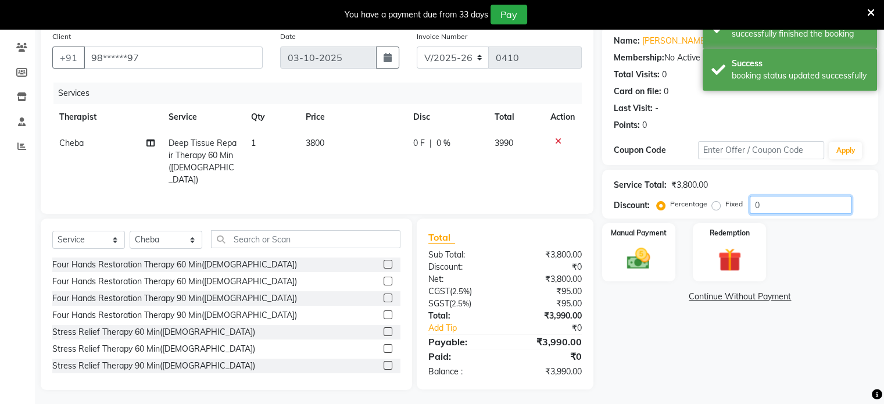
click at [786, 203] on input "0" at bounding box center [801, 205] width 102 height 18
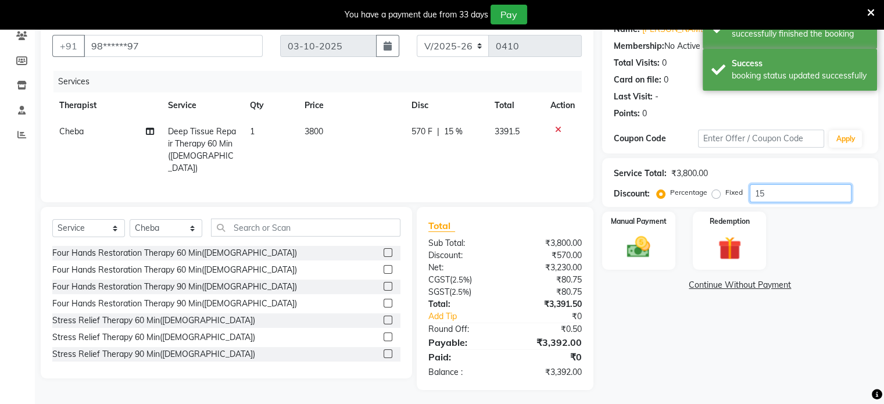
type input "15"
click at [696, 348] on div "Name: [PERSON_NAME] Membership: No Active Membership Total Visits: 0 Card on fi…" at bounding box center [744, 202] width 285 height 376
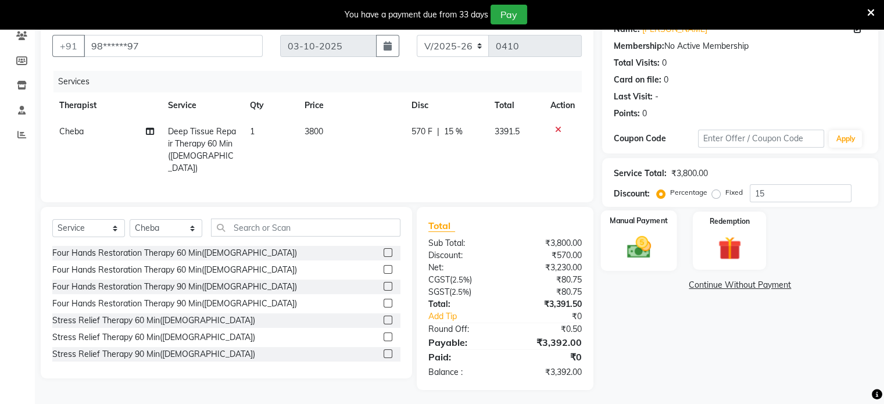
click at [666, 253] on div "Manual Payment" at bounding box center [638, 240] width 76 height 60
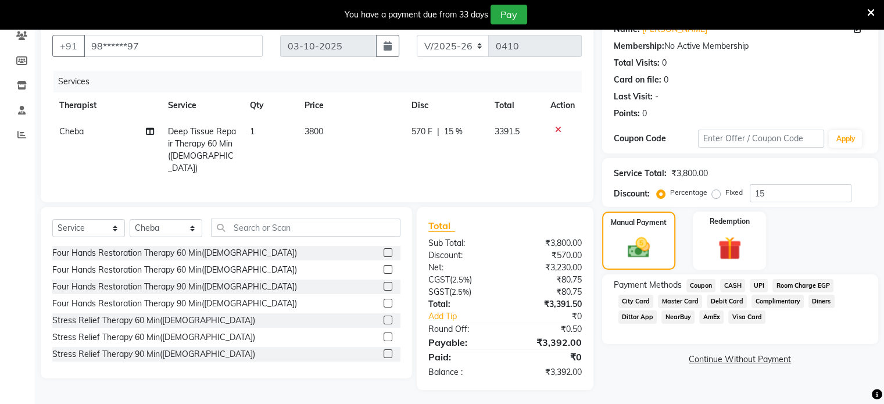
click at [737, 283] on span "CASH" at bounding box center [732, 285] width 25 height 13
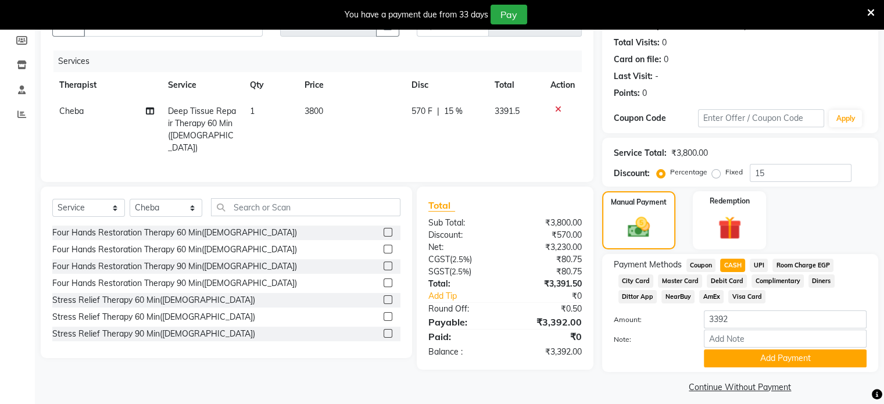
scroll to position [133, 0]
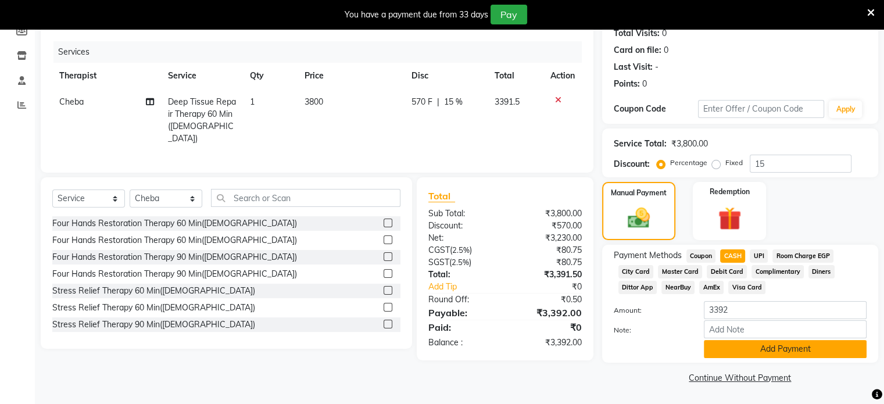
click at [722, 350] on button "Add Payment" at bounding box center [785, 349] width 163 height 18
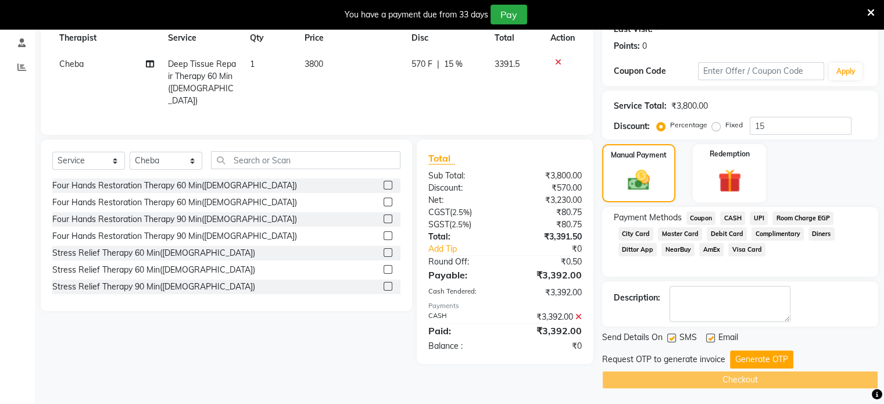
scroll to position [170, 0]
click at [762, 350] on button "Generate OTP" at bounding box center [761, 359] width 63 height 18
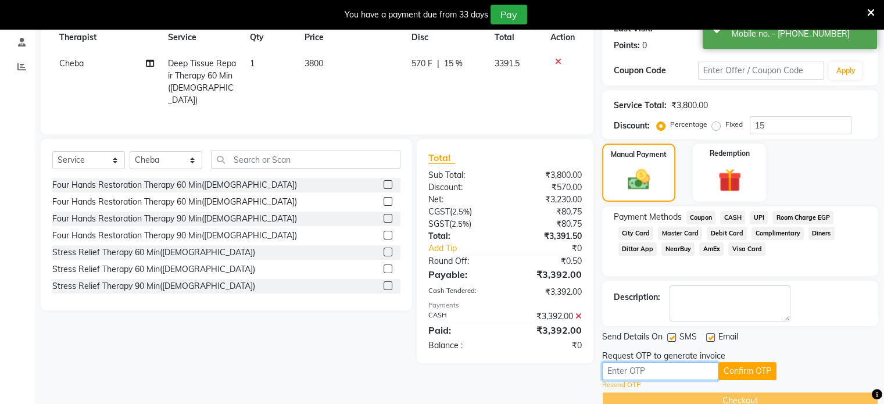
click at [666, 370] on input "text" at bounding box center [660, 371] width 116 height 18
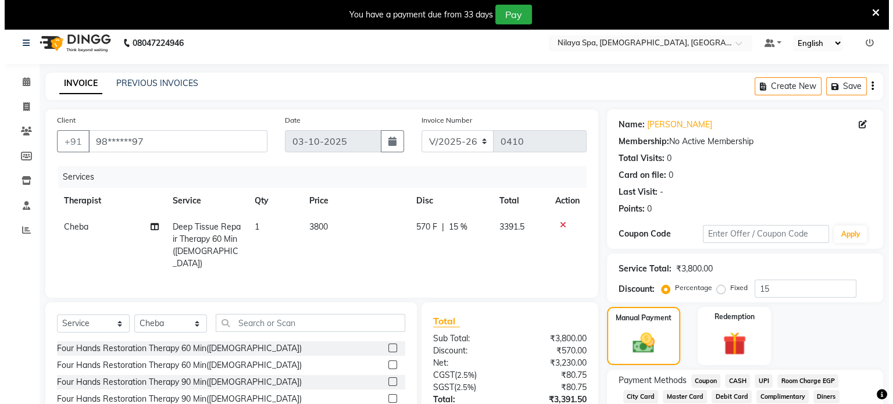
scroll to position [0, 0]
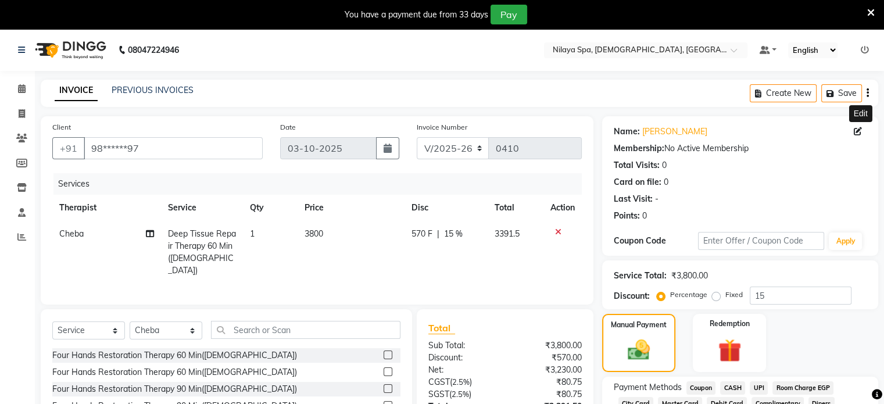
click at [861, 132] on icon at bounding box center [858, 131] width 8 height 8
select select "19"
select select "12"
select select "1990"
select select "[DEMOGRAPHIC_DATA]"
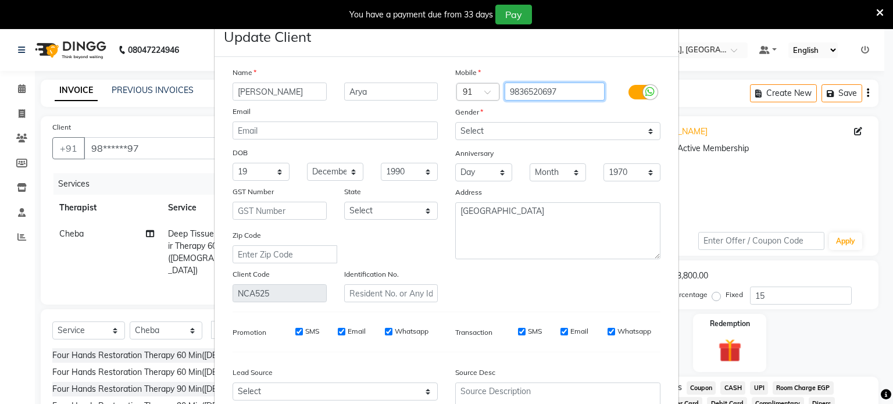
click at [578, 91] on input "9836520697" at bounding box center [554, 92] width 101 height 18
type input "9836520697"
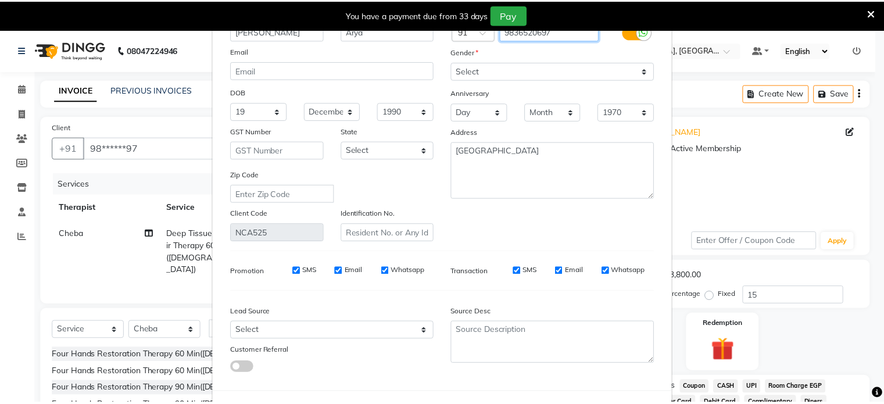
scroll to position [117, 0]
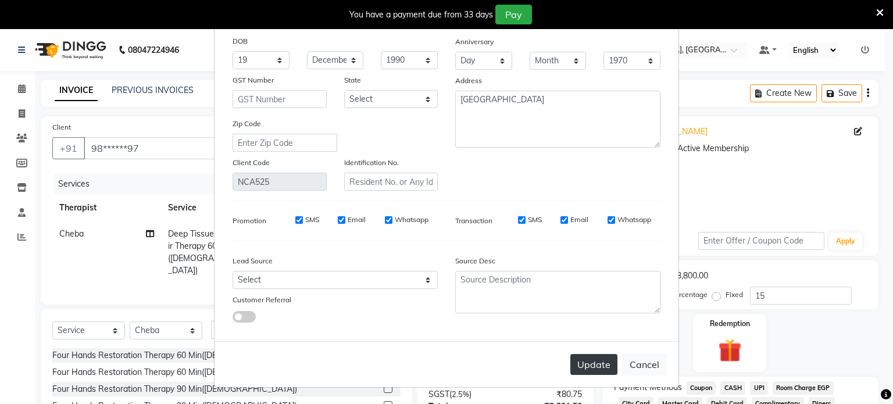
click at [590, 362] on button "Update" at bounding box center [593, 364] width 47 height 21
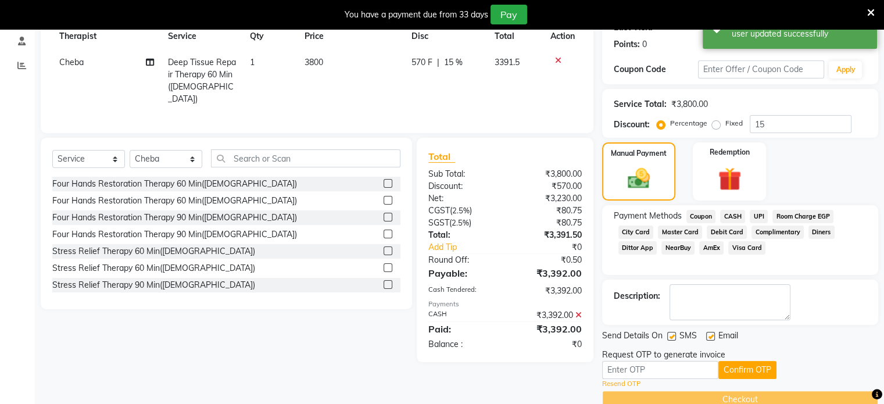
scroll to position [174, 0]
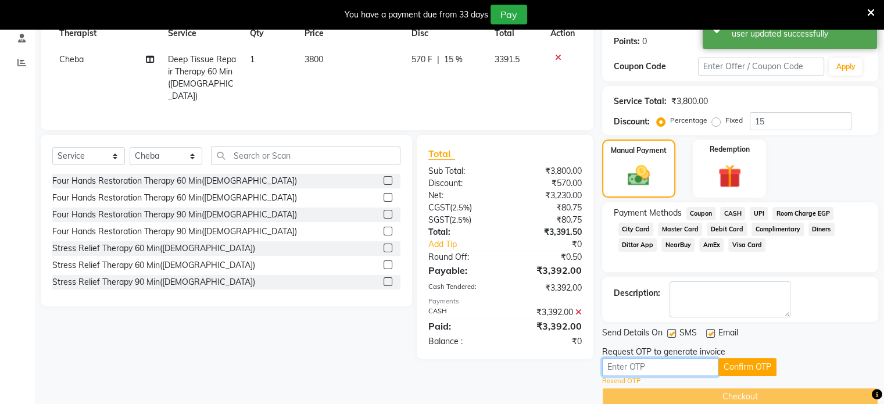
click at [671, 361] on input "text" at bounding box center [660, 367] width 116 height 18
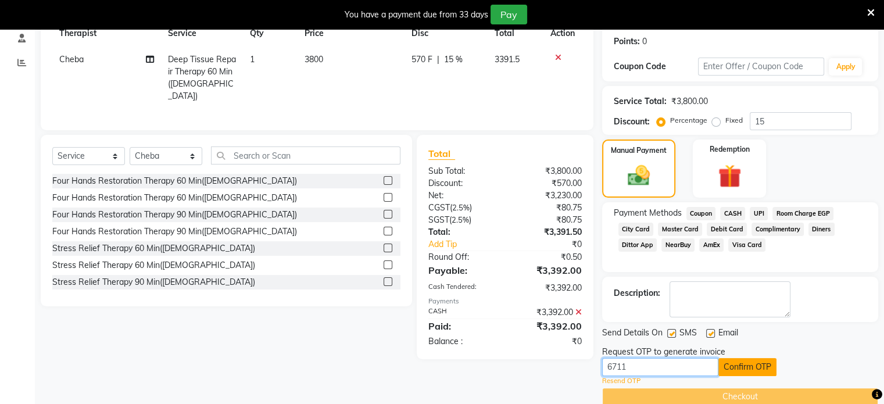
type input "6711"
click at [744, 360] on button "Confirm OTP" at bounding box center [747, 367] width 58 height 18
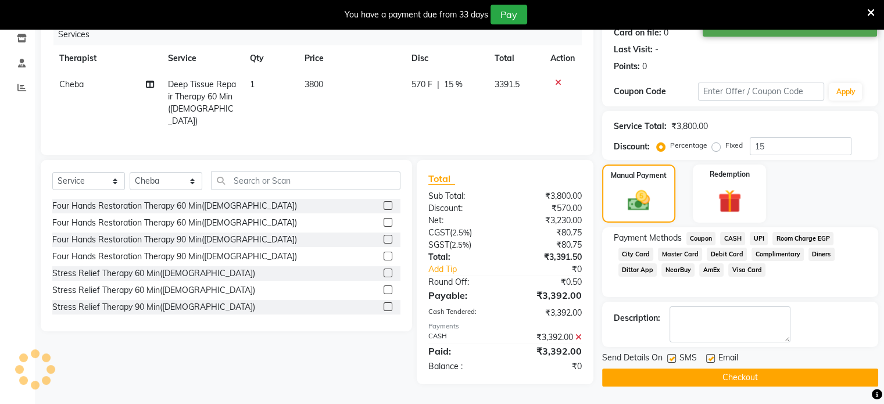
scroll to position [148, 0]
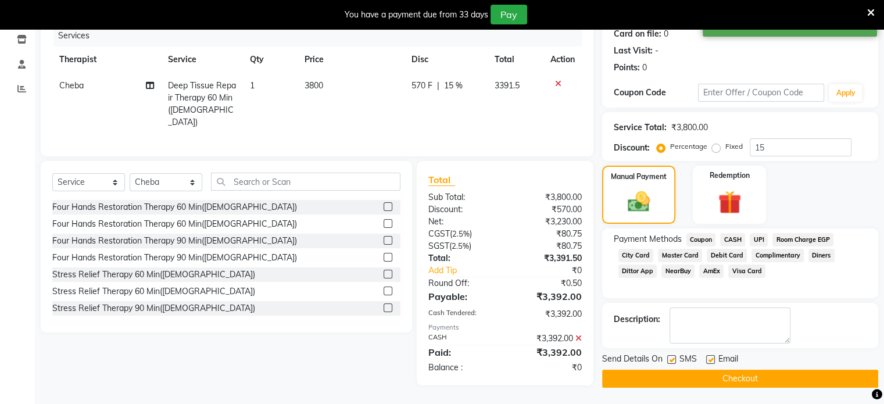
click at [725, 376] on button "Checkout" at bounding box center [740, 379] width 276 height 18
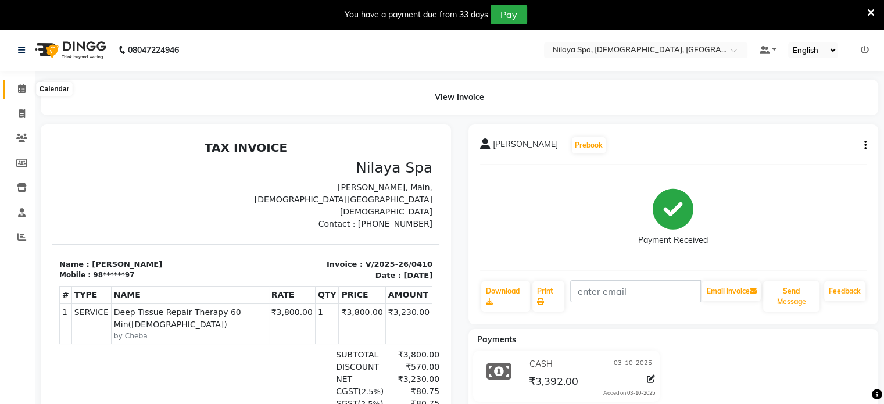
click at [15, 88] on span at bounding box center [22, 89] width 20 height 13
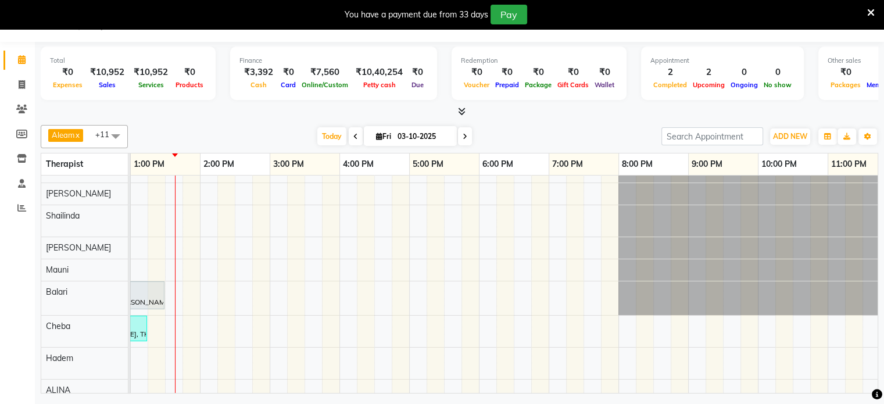
scroll to position [30, 0]
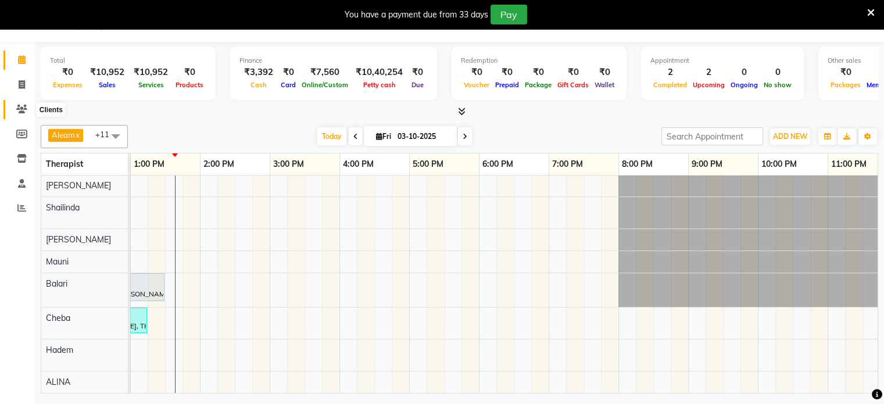
click at [18, 112] on icon at bounding box center [21, 109] width 11 height 9
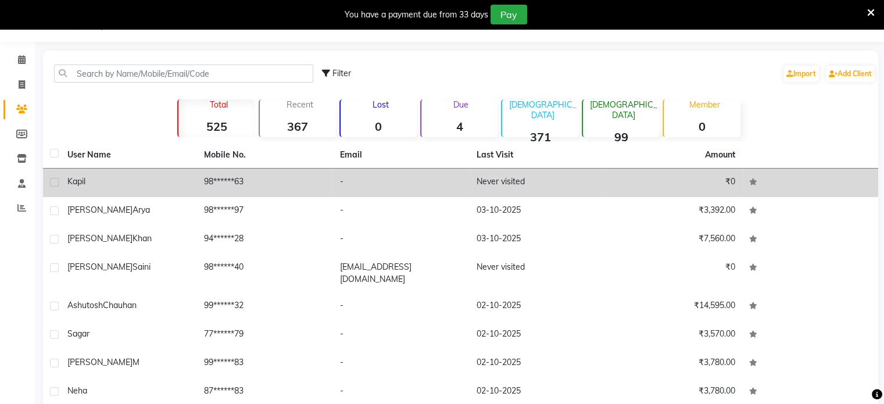
click at [383, 185] on td "-" at bounding box center [401, 183] width 137 height 28
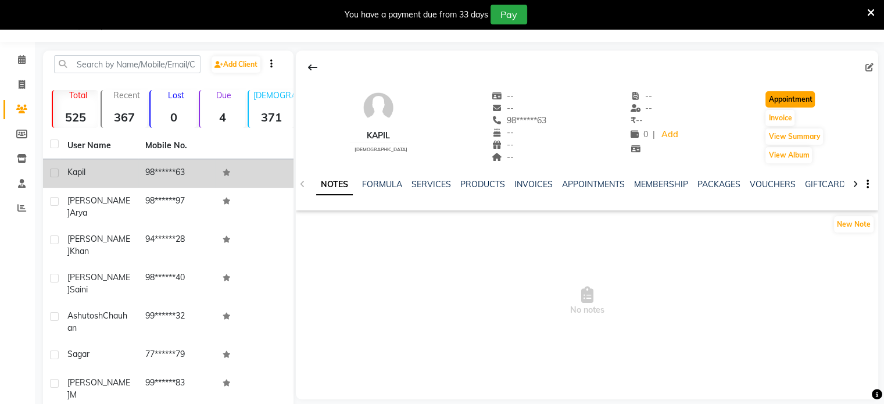
click at [779, 96] on button "Appointment" at bounding box center [789, 99] width 49 height 16
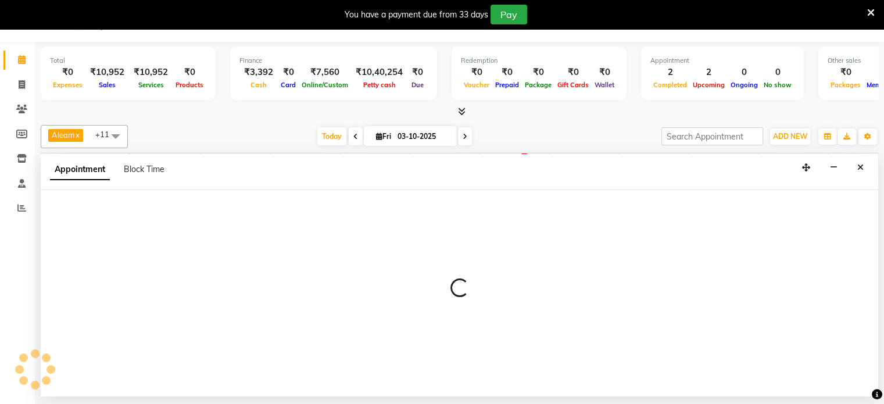
select select "540"
select select "tentative"
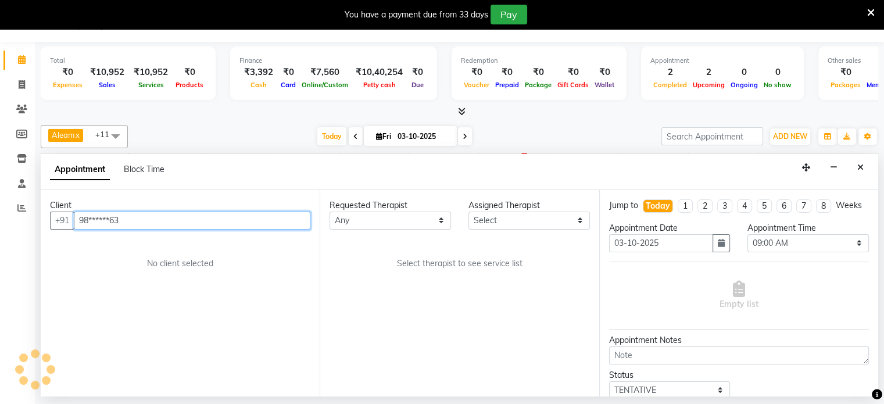
scroll to position [0, 349]
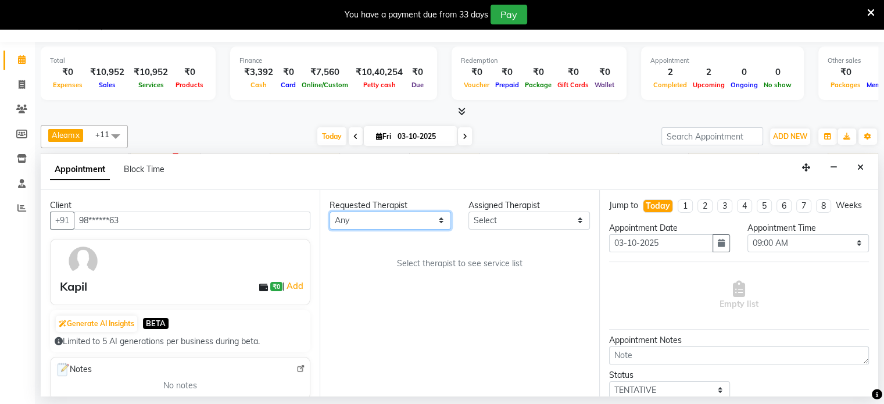
click at [421, 220] on select "Any Aleam [PERSON_NAME] [PERSON_NAME] [PERSON_NAME] [PERSON_NAME] [PERSON_NAME]" at bounding box center [389, 221] width 121 height 18
select select "87836"
click at [329, 212] on select "Any Aleam [PERSON_NAME] [PERSON_NAME] [PERSON_NAME] [PERSON_NAME] [PERSON_NAME]" at bounding box center [389, 221] width 121 height 18
select select "87836"
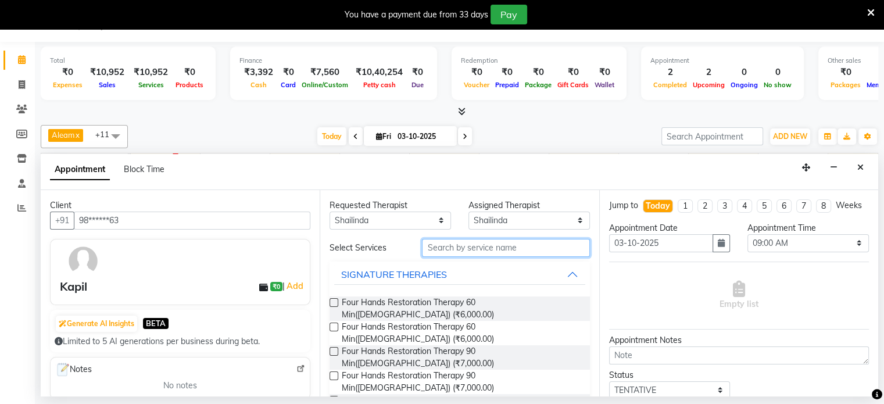
click at [472, 247] on input "text" at bounding box center [505, 248] width 167 height 18
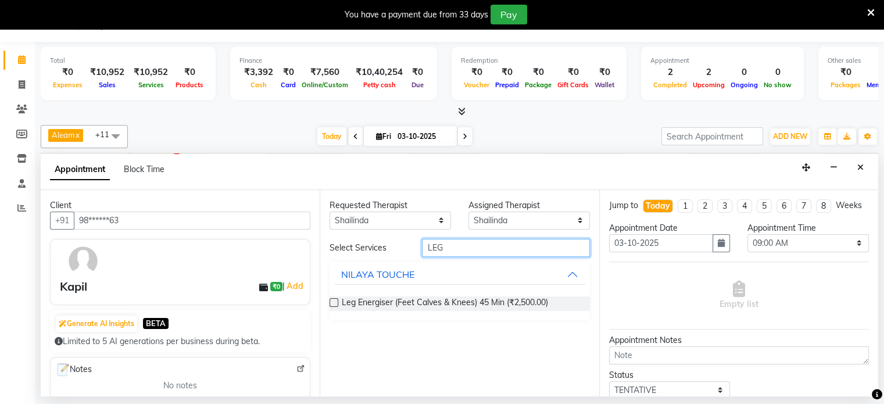
type input "LEG"
click at [336, 303] on label at bounding box center [333, 302] width 9 height 9
click at [336, 303] on input "checkbox" at bounding box center [333, 304] width 8 height 8
click at [336, 303] on label at bounding box center [333, 302] width 9 height 9
click at [336, 303] on input "checkbox" at bounding box center [333, 304] width 8 height 8
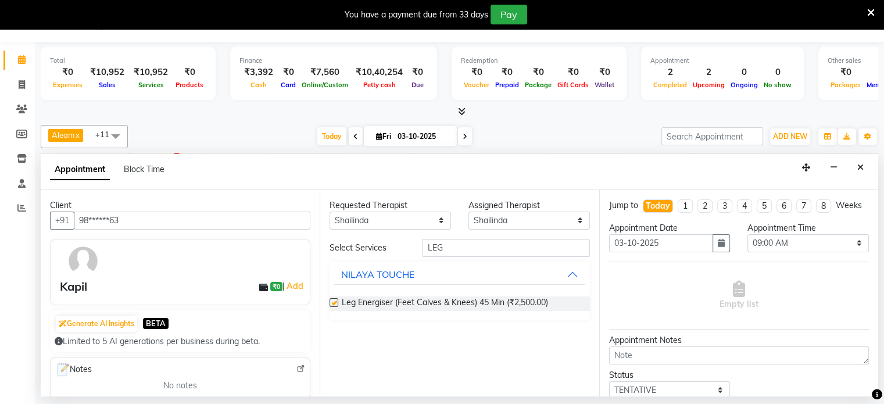
checkbox input "false"
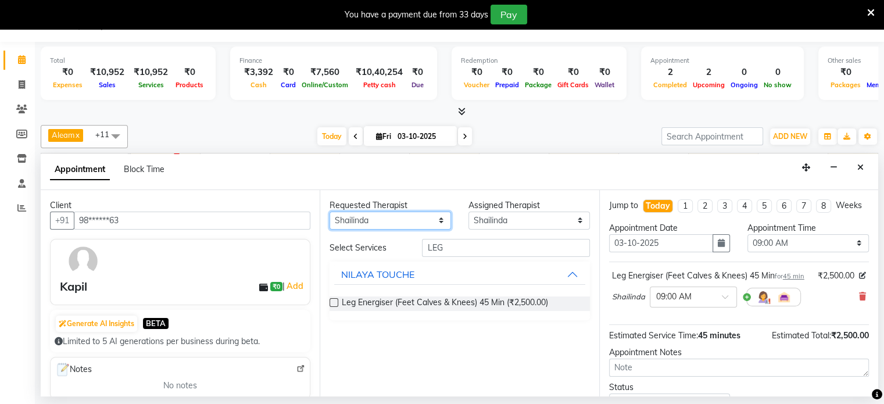
click at [392, 217] on select "Any Aleam [PERSON_NAME] [PERSON_NAME] [PERSON_NAME] [PERSON_NAME] [PERSON_NAME]" at bounding box center [389, 221] width 121 height 18
select select "92105"
click at [329, 212] on select "Any Aleam [PERSON_NAME] [PERSON_NAME] [PERSON_NAME] [PERSON_NAME] [PERSON_NAME]" at bounding box center [389, 221] width 121 height 18
select select "92105"
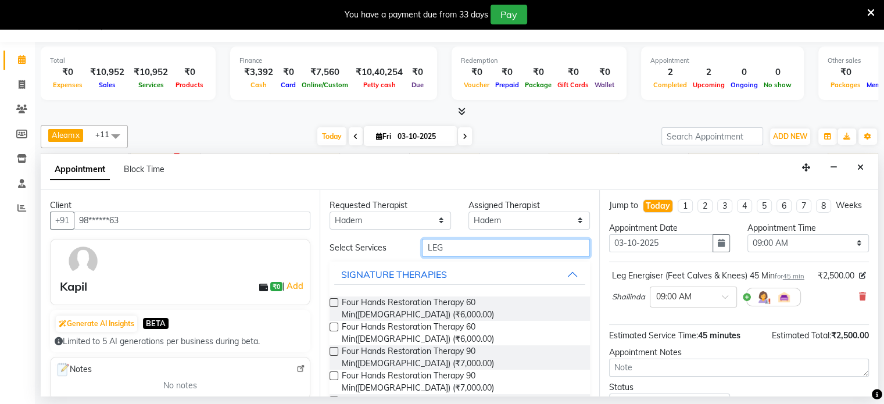
click at [452, 248] on input "LEG" at bounding box center [505, 248] width 167 height 18
type input "LEG"
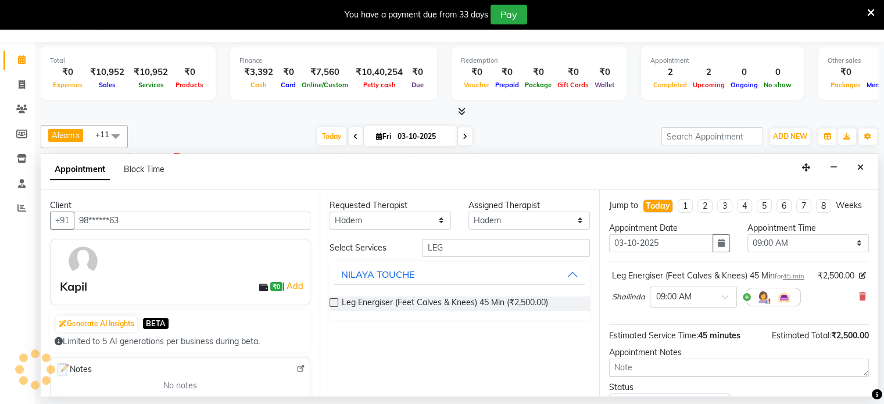
click at [337, 299] on label at bounding box center [333, 302] width 9 height 9
click at [337, 300] on input "checkbox" at bounding box center [333, 304] width 8 height 8
click at [337, 299] on label at bounding box center [333, 302] width 9 height 9
click at [337, 300] on input "checkbox" at bounding box center [333, 304] width 8 height 8
checkbox input "false"
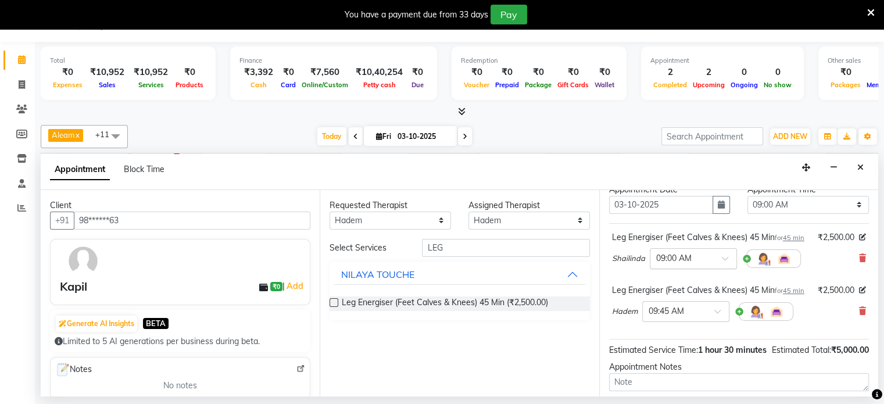
scroll to position [58, 0]
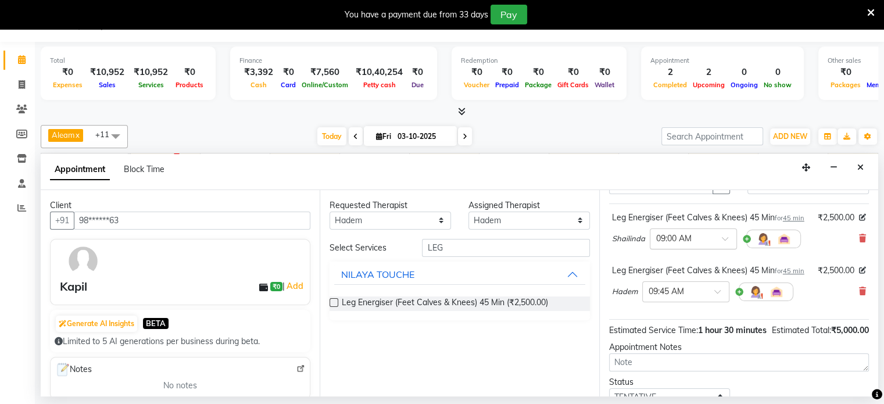
click at [696, 244] on input "text" at bounding box center [681, 238] width 51 height 12
click at [676, 338] on div "01:45 PM" at bounding box center [693, 327] width 86 height 22
click at [676, 320] on div "Leg Energiser (Feet Calves & Knees) 45 Min for 45 min ₹2,500.00 Shailinda × 01:…" at bounding box center [739, 261] width 260 height 116
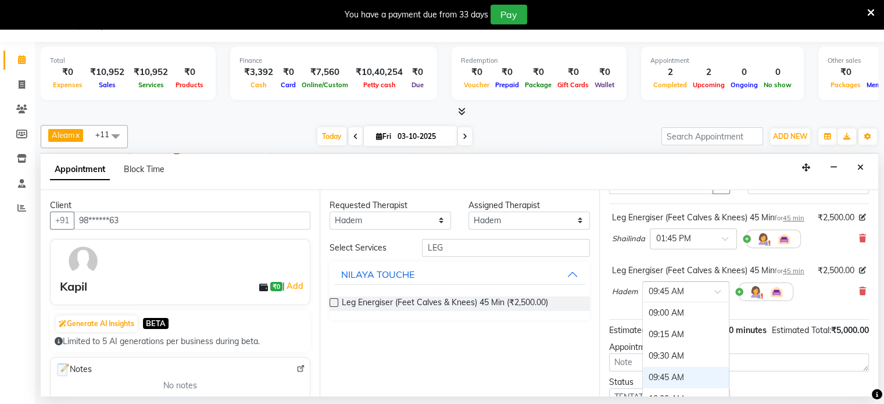
click at [700, 298] on div "× 09:45 AM" at bounding box center [677, 291] width 68 height 12
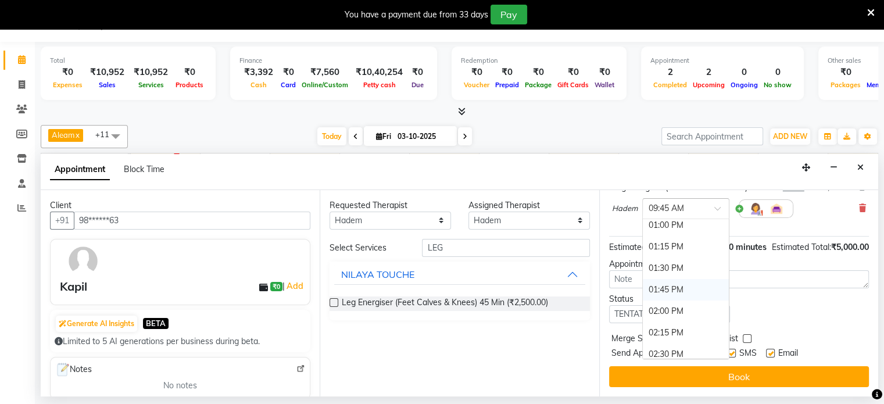
click at [662, 292] on div "01:45 PM" at bounding box center [686, 290] width 86 height 22
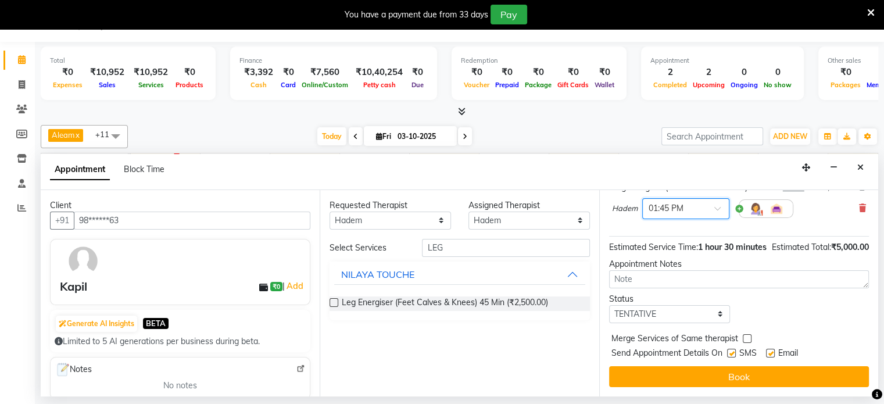
scroll to position [200, 0]
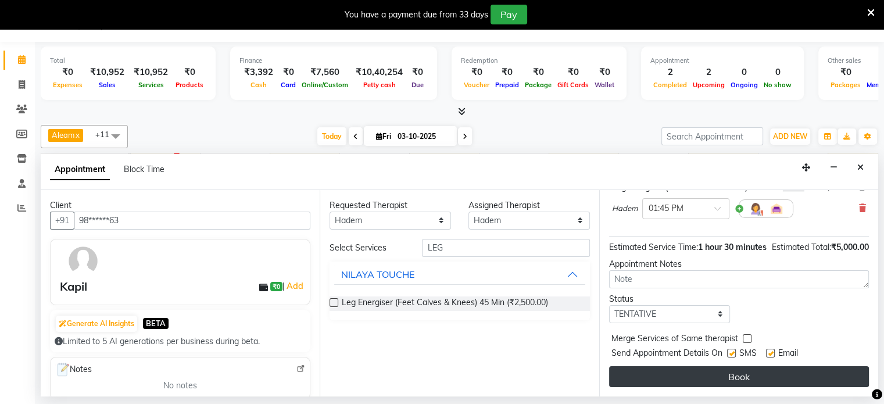
click at [735, 369] on button "Book" at bounding box center [739, 376] width 260 height 21
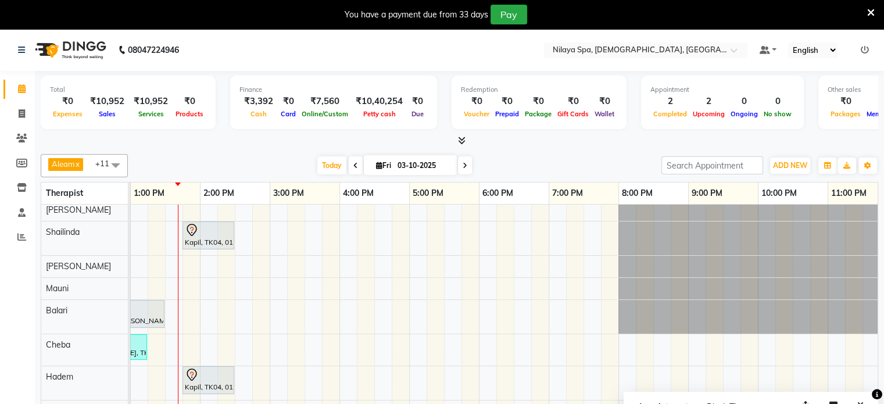
scroll to position [0, 0]
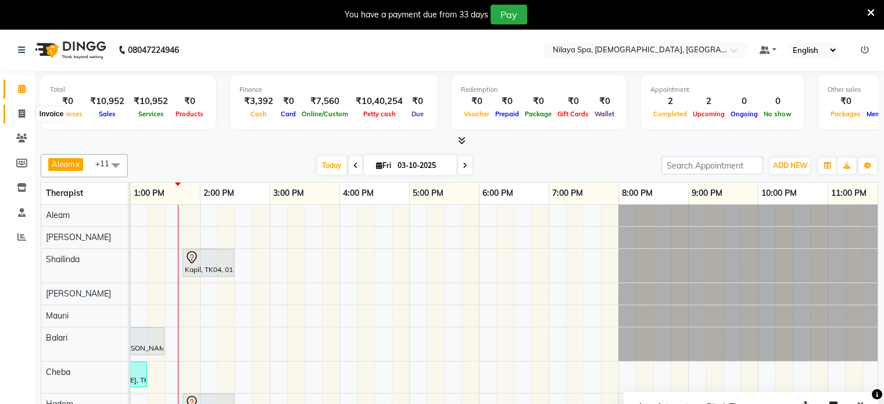
click at [19, 117] on icon at bounding box center [22, 113] width 6 height 9
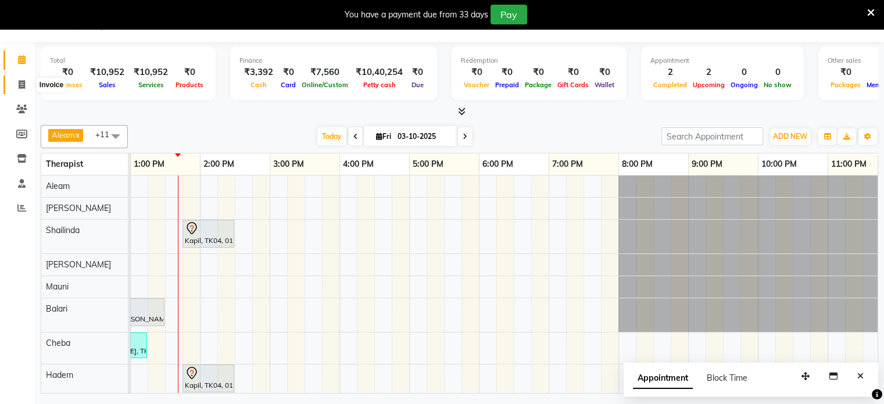
select select "8694"
select select "service"
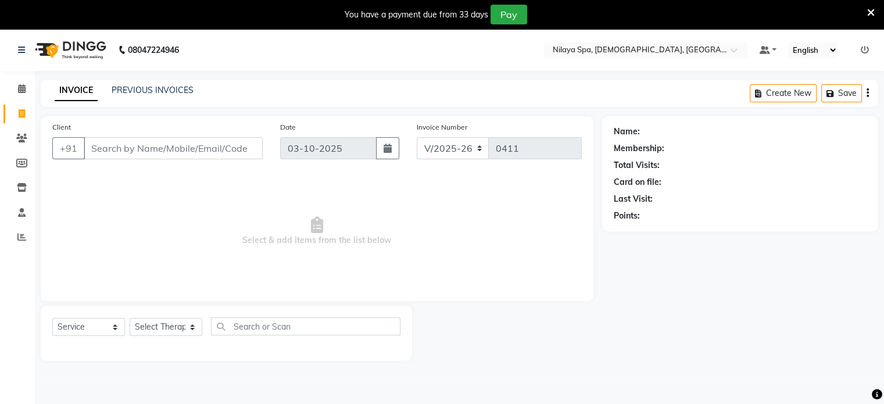
click at [155, 83] on div "INVOICE PREVIOUS INVOICES Create New Save" at bounding box center [459, 93] width 837 height 27
click at [130, 87] on link "PREVIOUS INVOICES" at bounding box center [153, 90] width 82 height 10
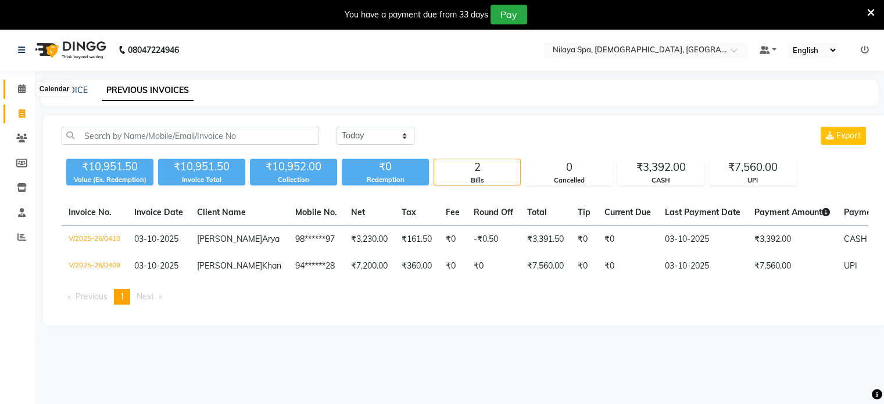
click at [22, 92] on icon at bounding box center [22, 88] width 8 height 9
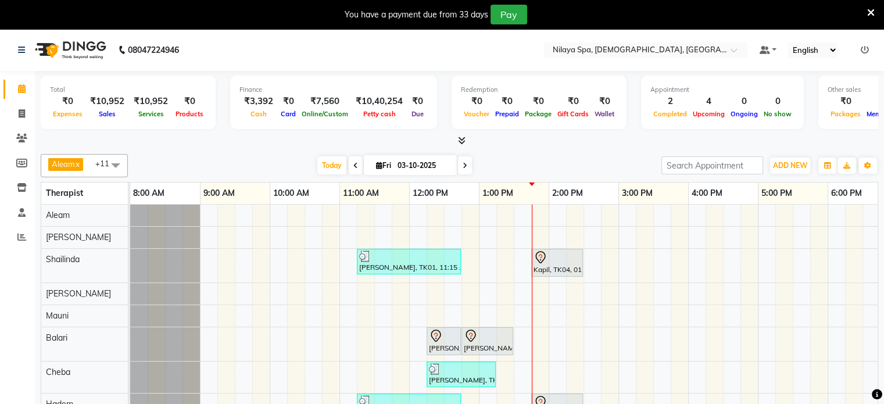
click at [637, 369] on div "[PERSON_NAME], TK01, 11:15 AM-12:45 PM, Couple massage 90 Kapil, TK04, 01:45 PM…" at bounding box center [688, 327] width 1116 height 245
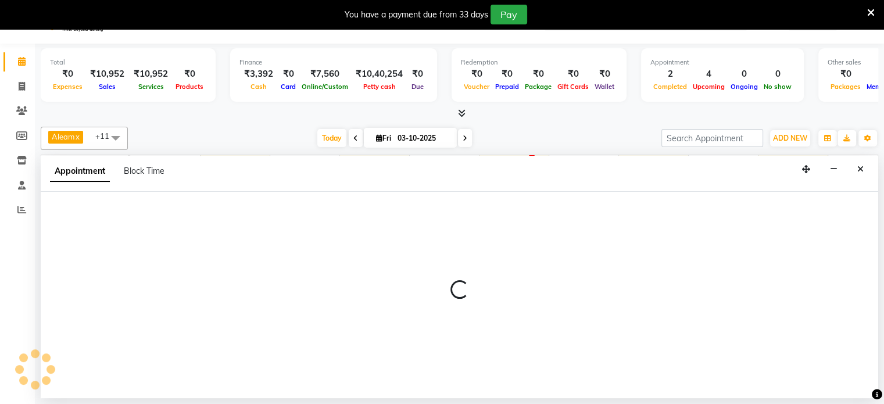
select select "91634"
select select "915"
select select "tentative"
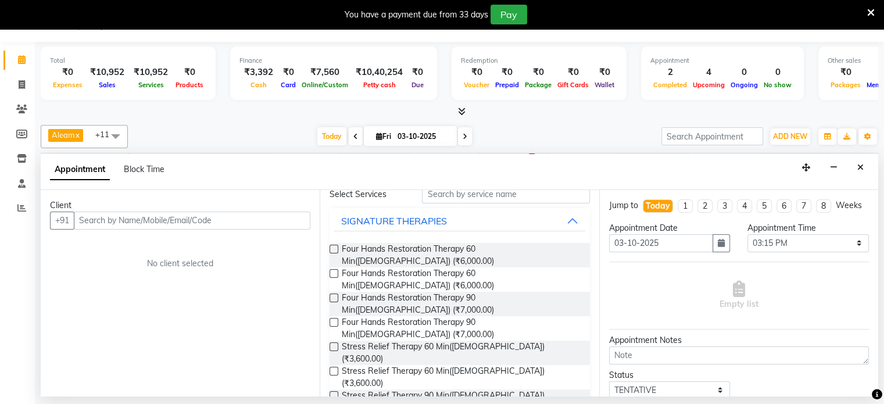
scroll to position [116, 0]
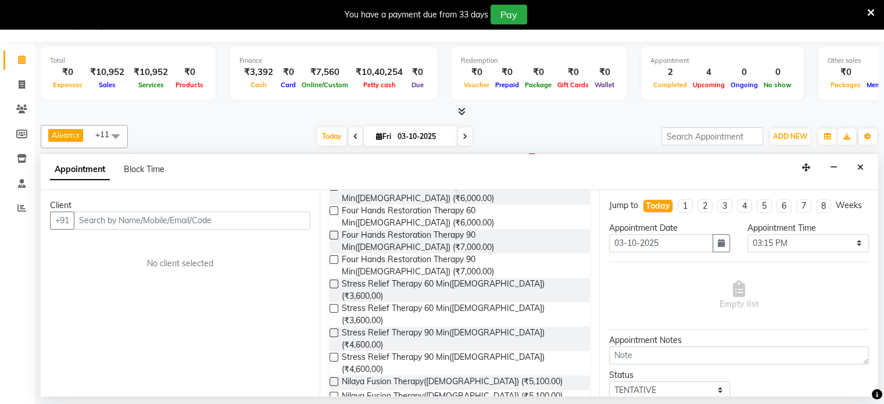
click at [645, 262] on div "Appointment Date [DATE]" at bounding box center [669, 242] width 139 height 40
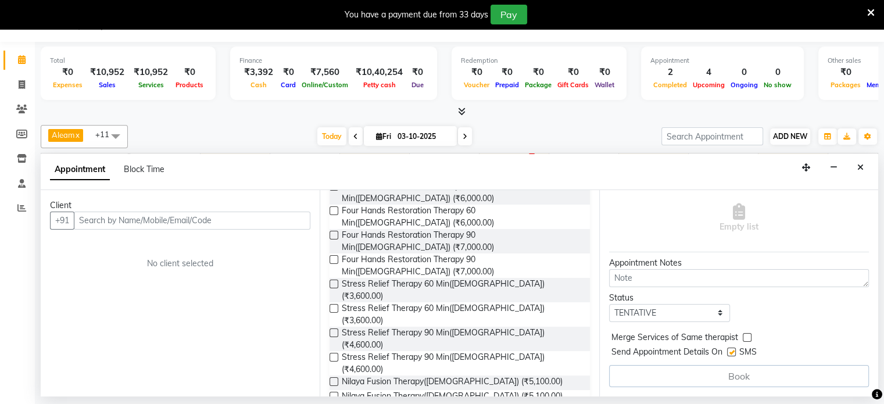
scroll to position [87, 0]
click at [867, 162] on button "Close" at bounding box center [860, 168] width 17 height 18
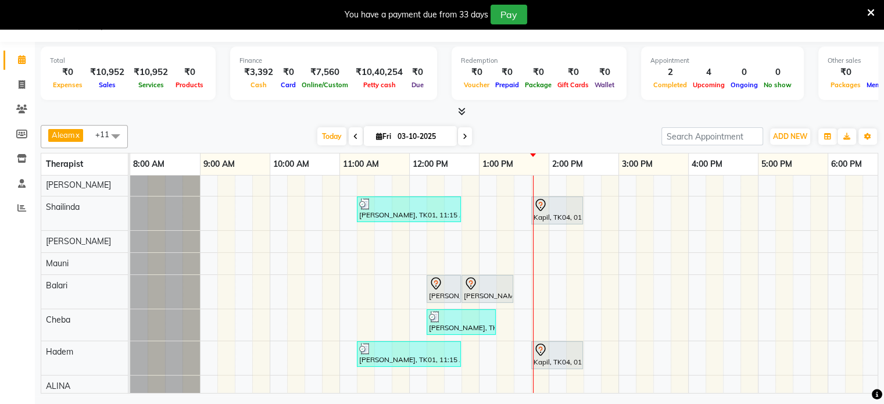
scroll to position [35, 0]
